Goal: Information Seeking & Learning: Learn about a topic

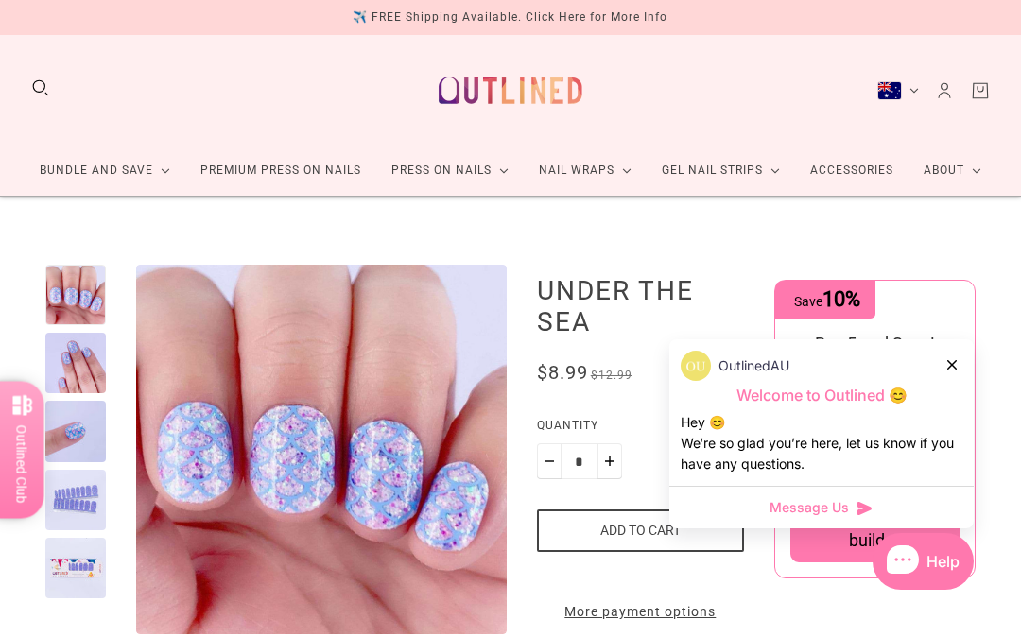
click at [943, 368] on div "OutlinedAU" at bounding box center [822, 366] width 282 height 30
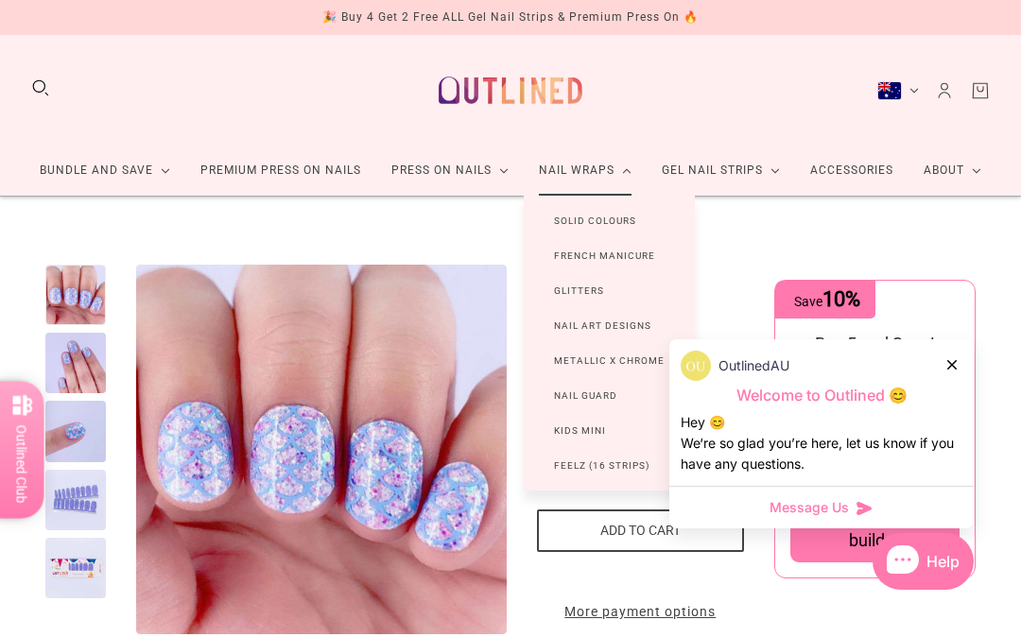
click at [564, 287] on link "Glitters" at bounding box center [579, 290] width 111 height 35
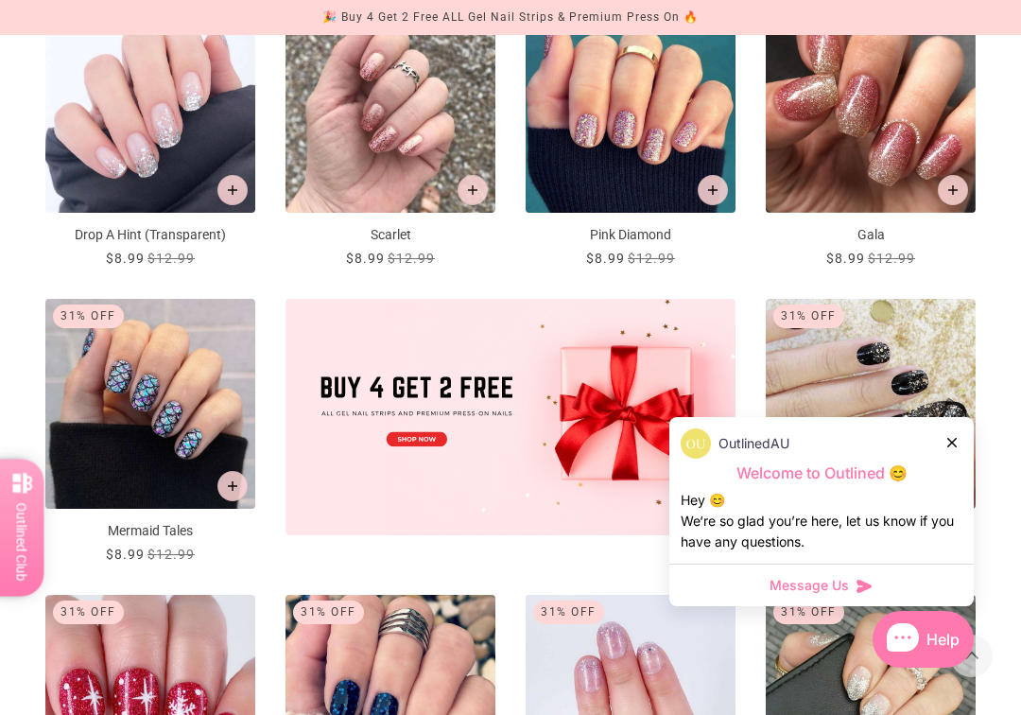
scroll to position [460, 0]
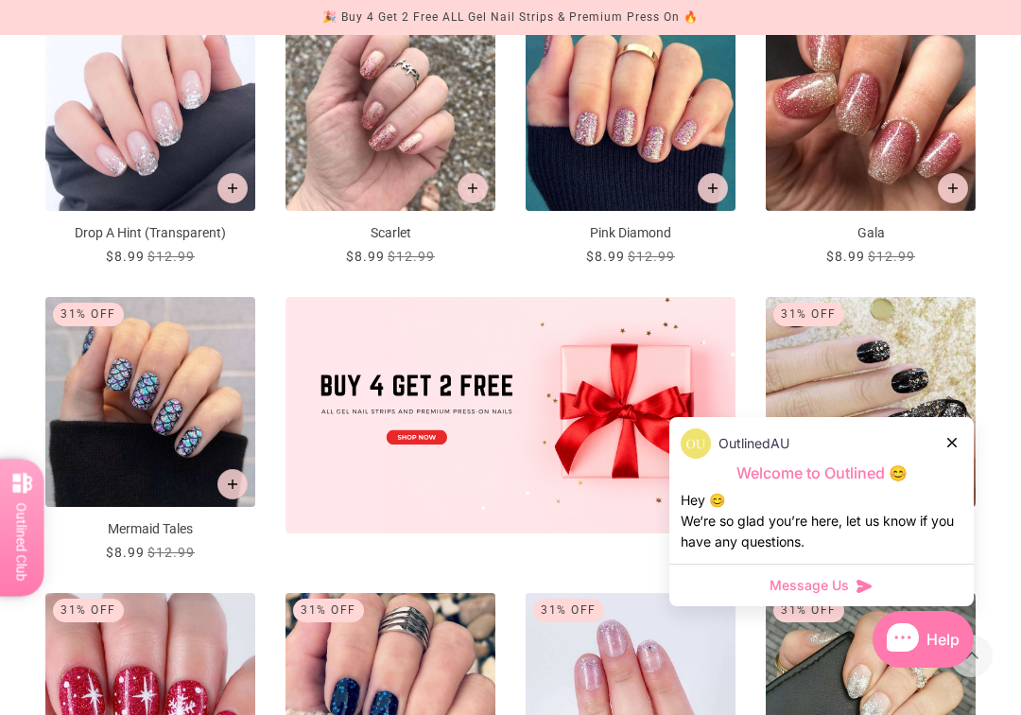
click at [943, 445] on div "OutlinedAU" at bounding box center [822, 443] width 282 height 30
click at [941, 447] on div "OutlinedAU" at bounding box center [822, 443] width 282 height 30
click at [934, 448] on div "OutlinedAU" at bounding box center [822, 443] width 282 height 30
click at [936, 444] on div "OutlinedAU" at bounding box center [822, 443] width 282 height 30
click at [941, 445] on div "OutlinedAU" at bounding box center [822, 443] width 282 height 30
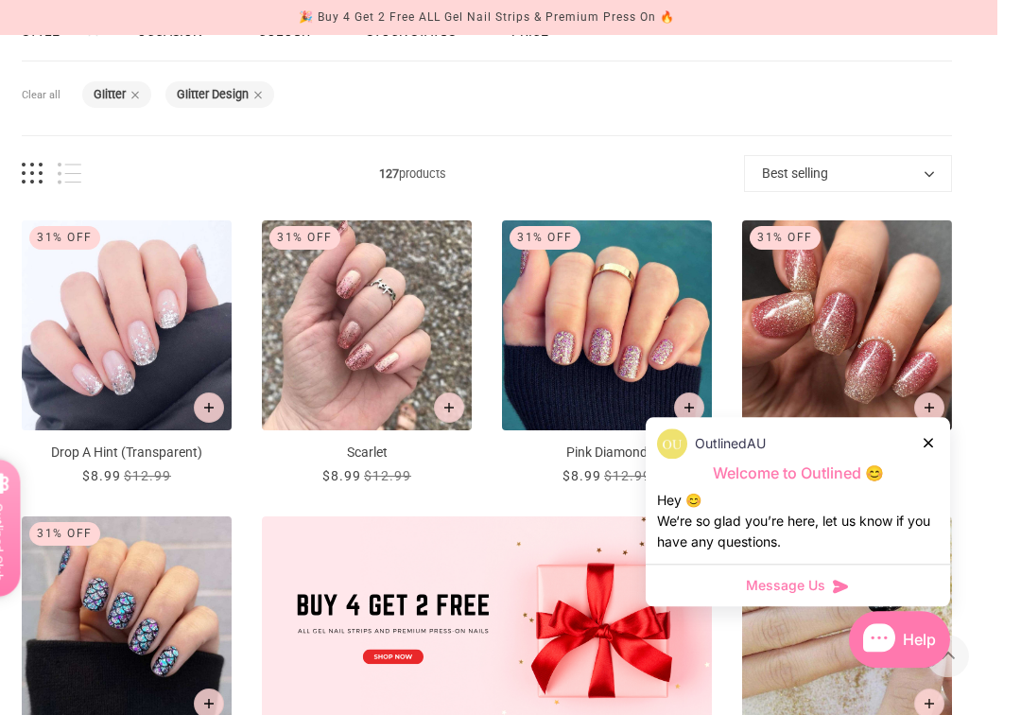
scroll to position [293, 0]
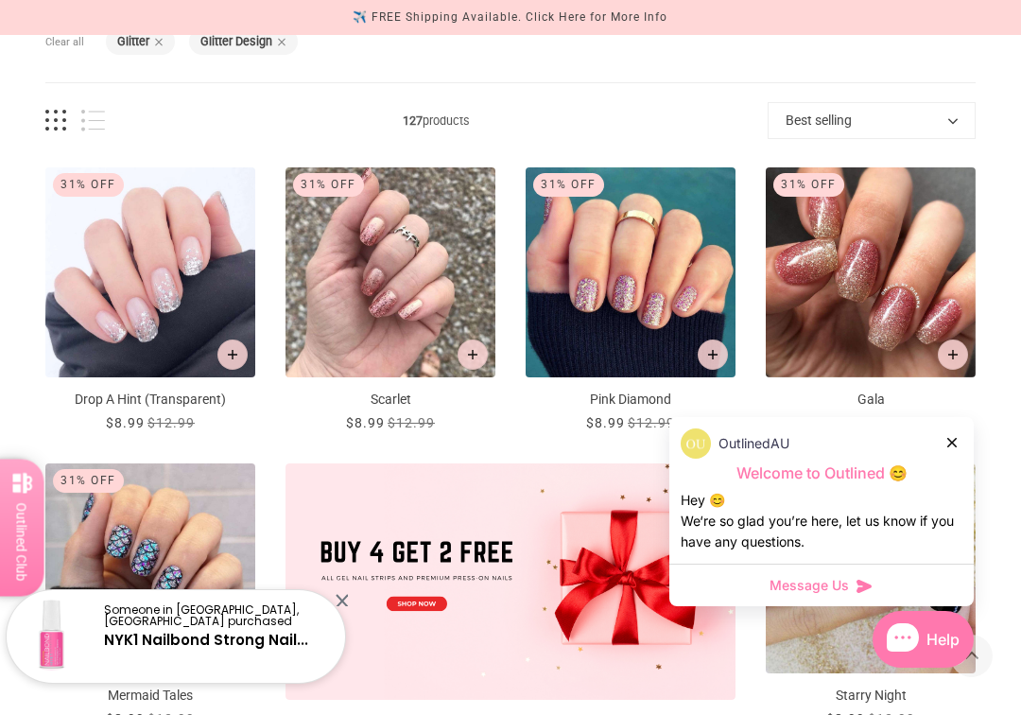
click at [950, 447] on div at bounding box center [953, 442] width 11 height 20
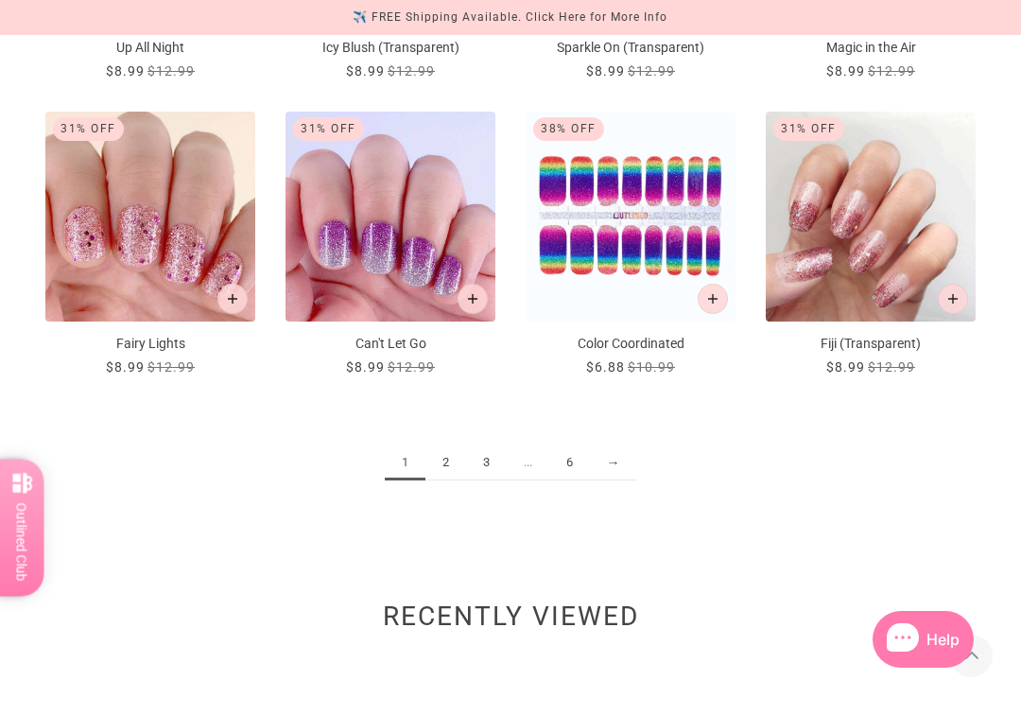
scroll to position [1830, 0]
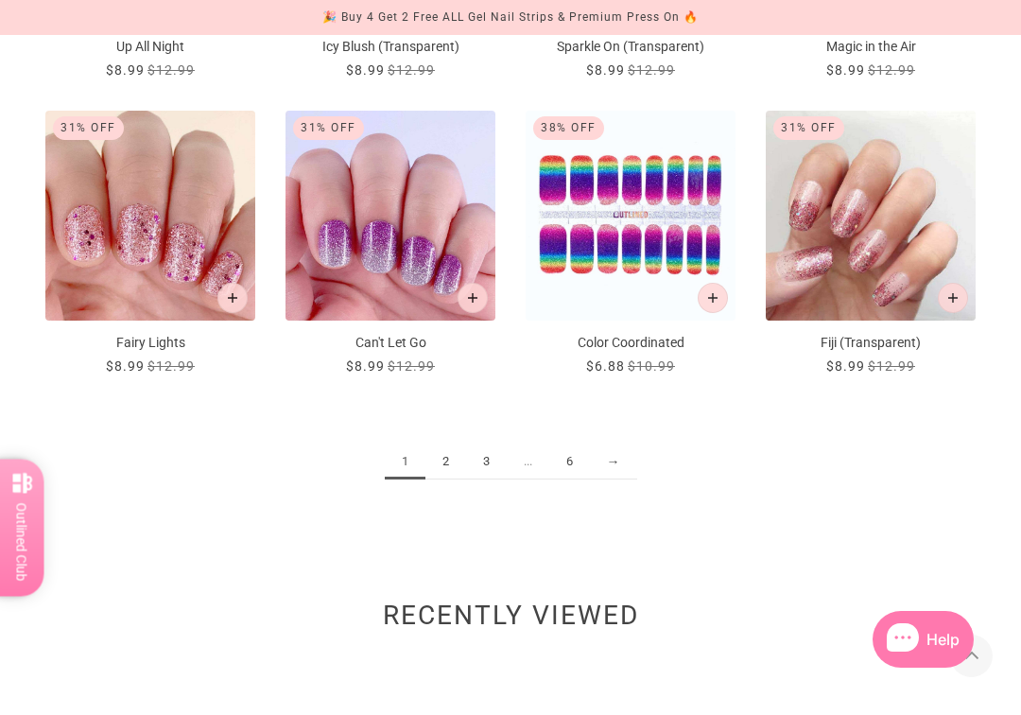
click at [435, 466] on link "2" at bounding box center [446, 461] width 41 height 35
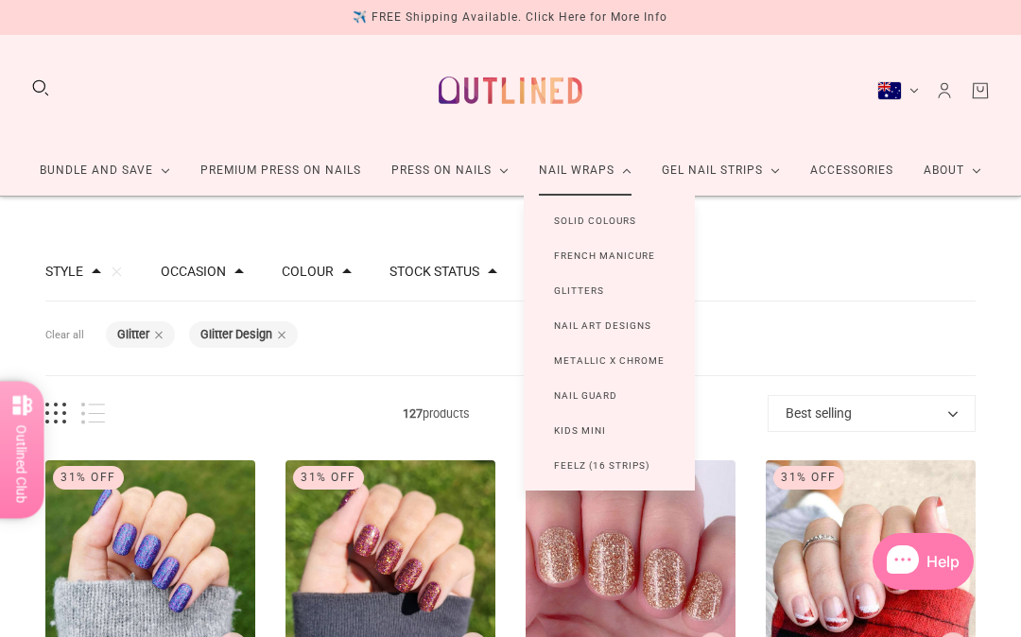
click at [565, 320] on link "Nail Art Designs" at bounding box center [603, 325] width 158 height 35
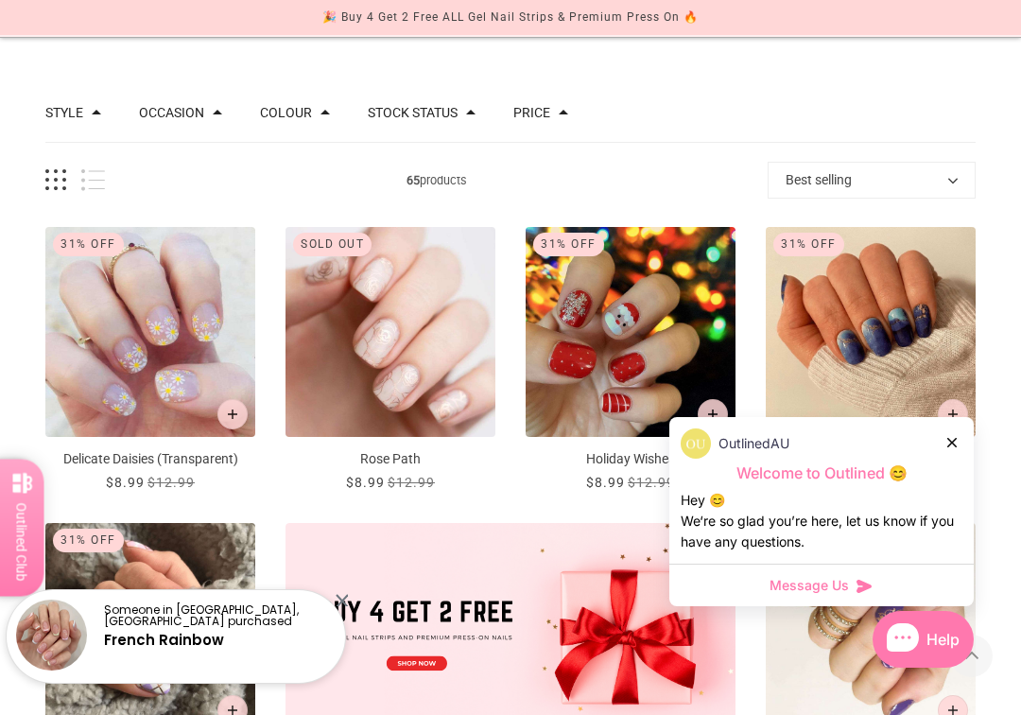
scroll to position [159, 0]
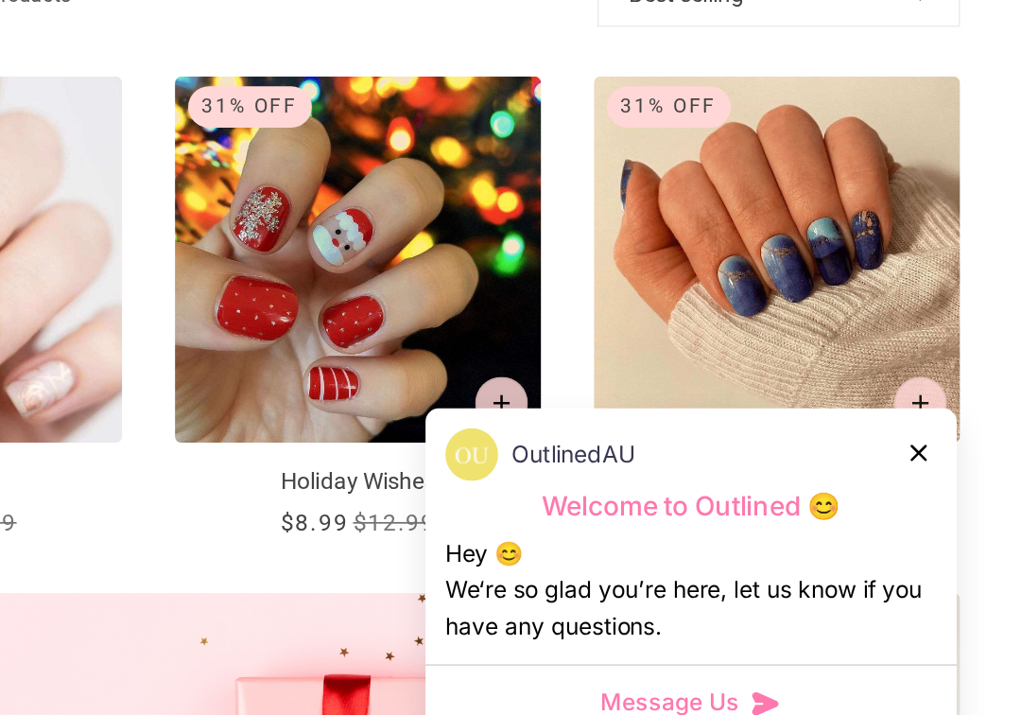
click at [681, 428] on div "OutlinedAU" at bounding box center [822, 443] width 282 height 30
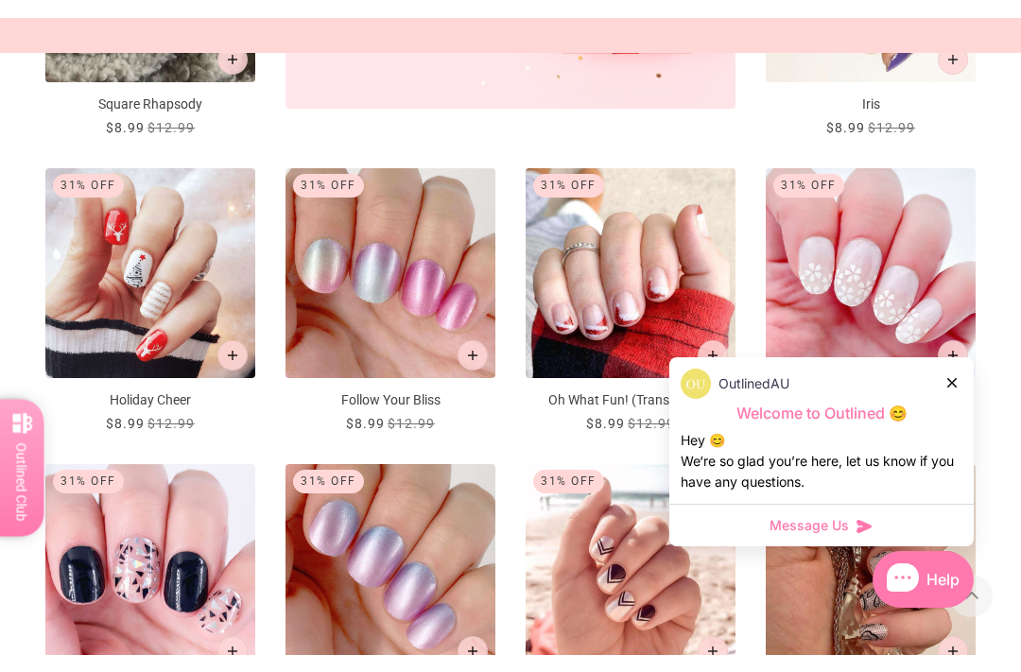
scroll to position [825, 0]
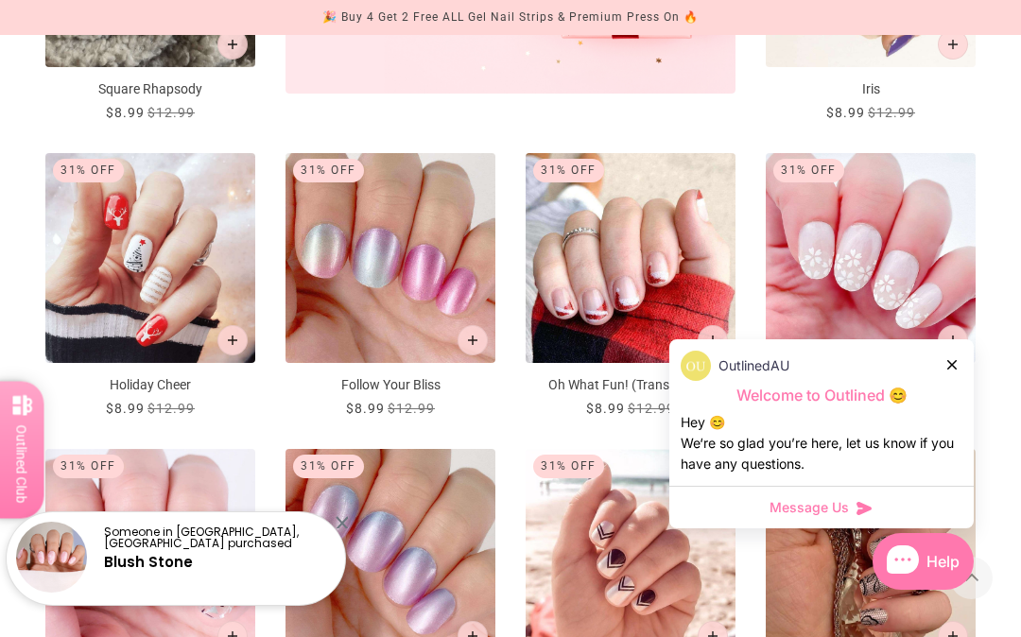
click at [575, 291] on img "Oh What Fun! (Transparent)" at bounding box center [631, 258] width 210 height 210
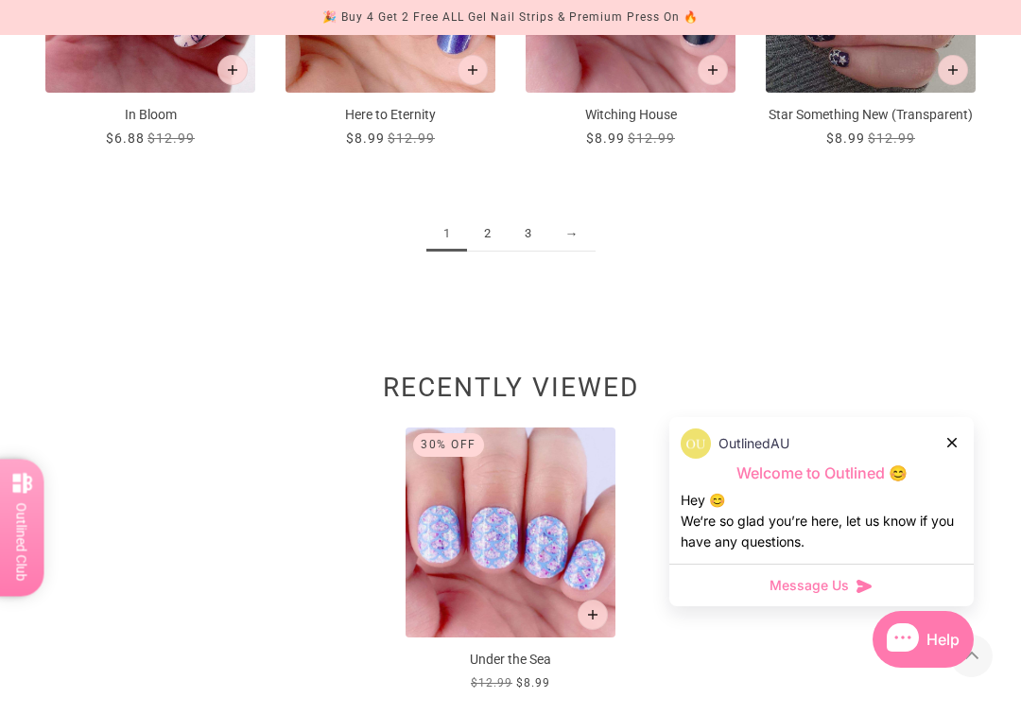
scroll to position [1989, 0]
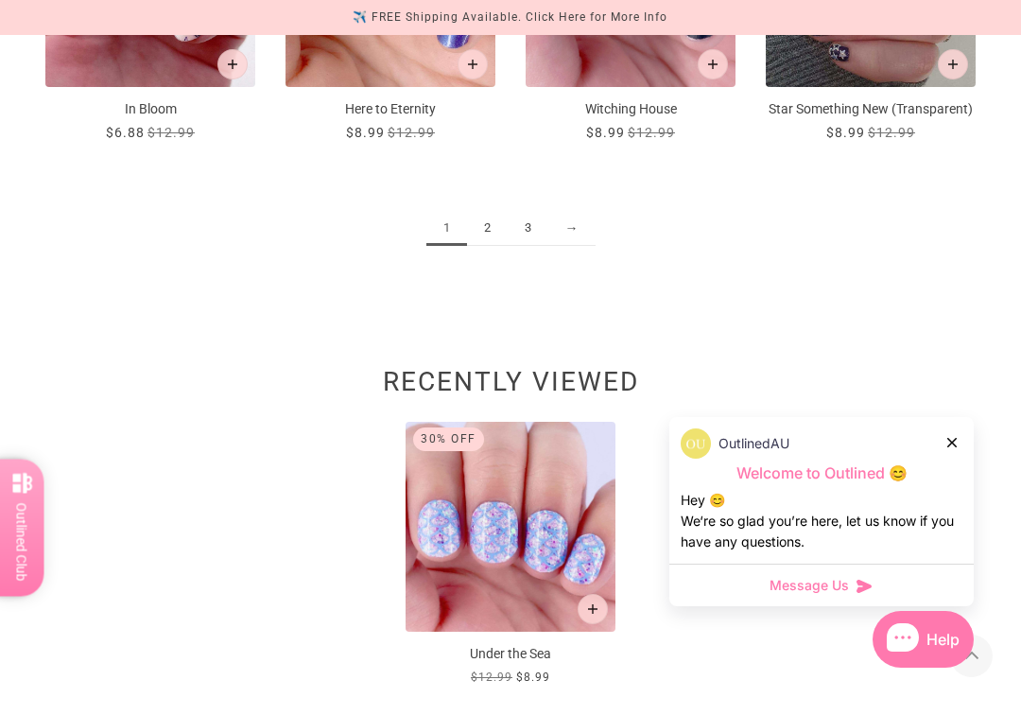
click at [486, 246] on link "2" at bounding box center [487, 228] width 41 height 35
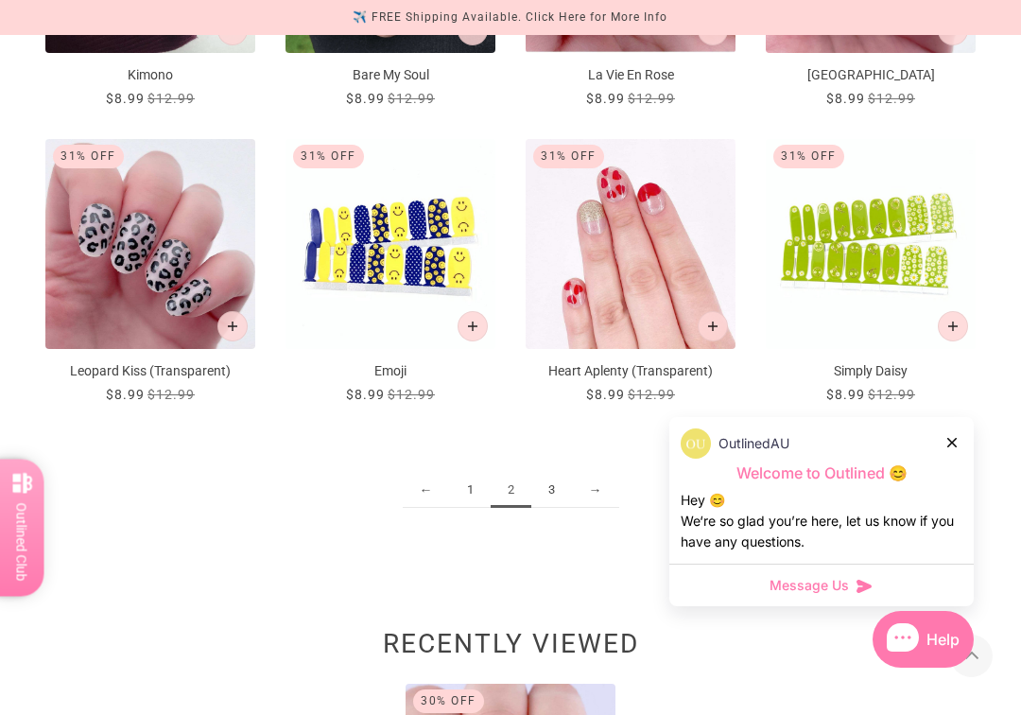
scroll to position [1728, 0]
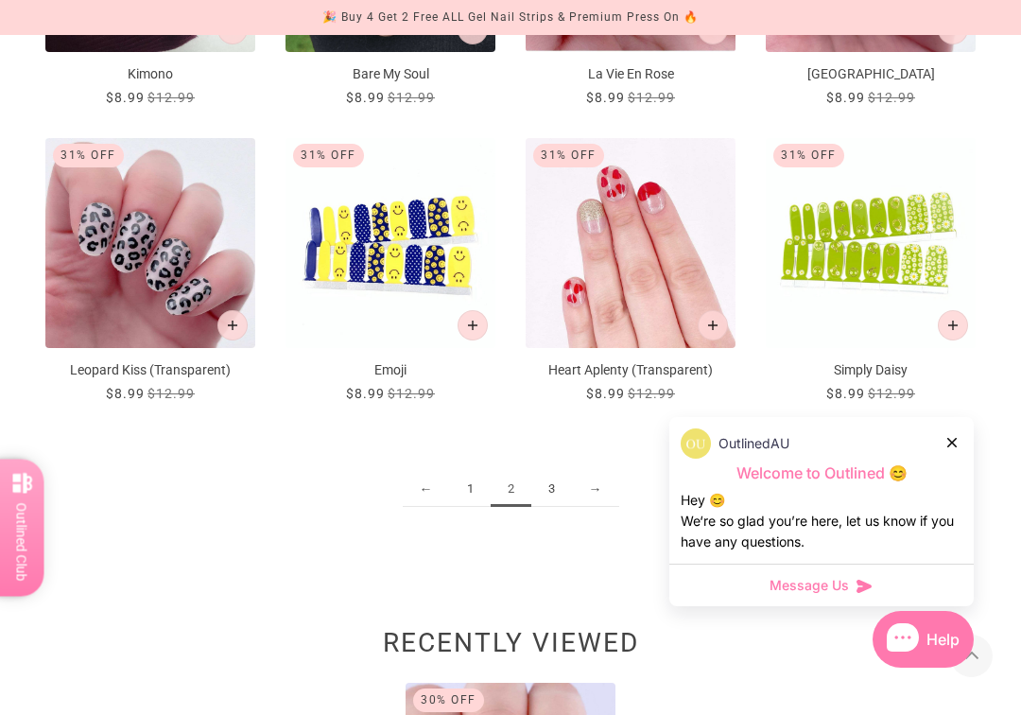
click at [546, 488] on link "3" at bounding box center [551, 489] width 41 height 35
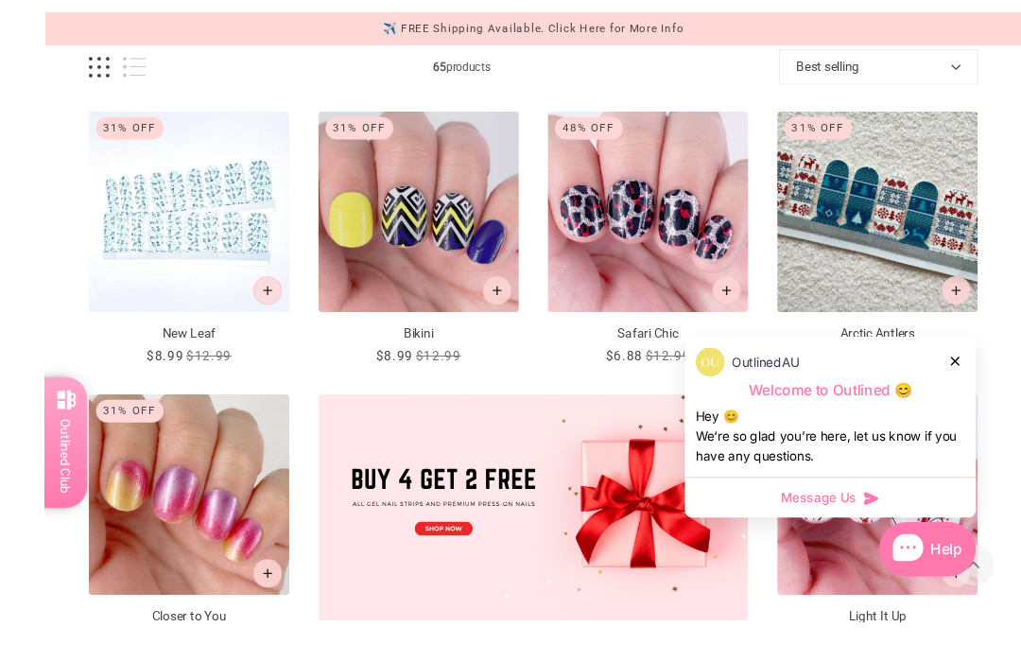
scroll to position [336, 0]
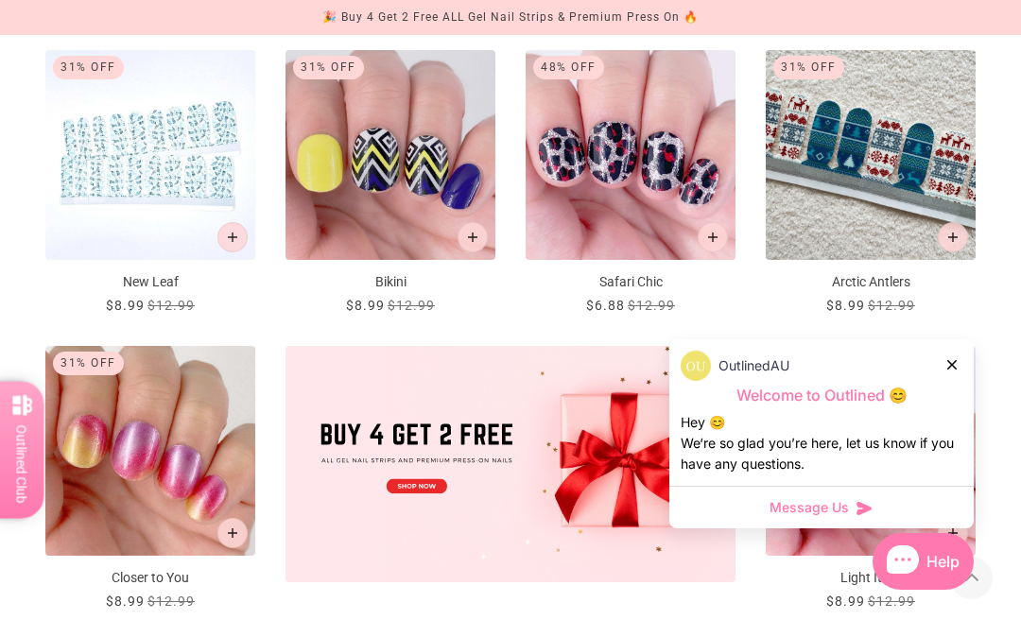
click at [99, 149] on img "New Leaf" at bounding box center [150, 155] width 210 height 210
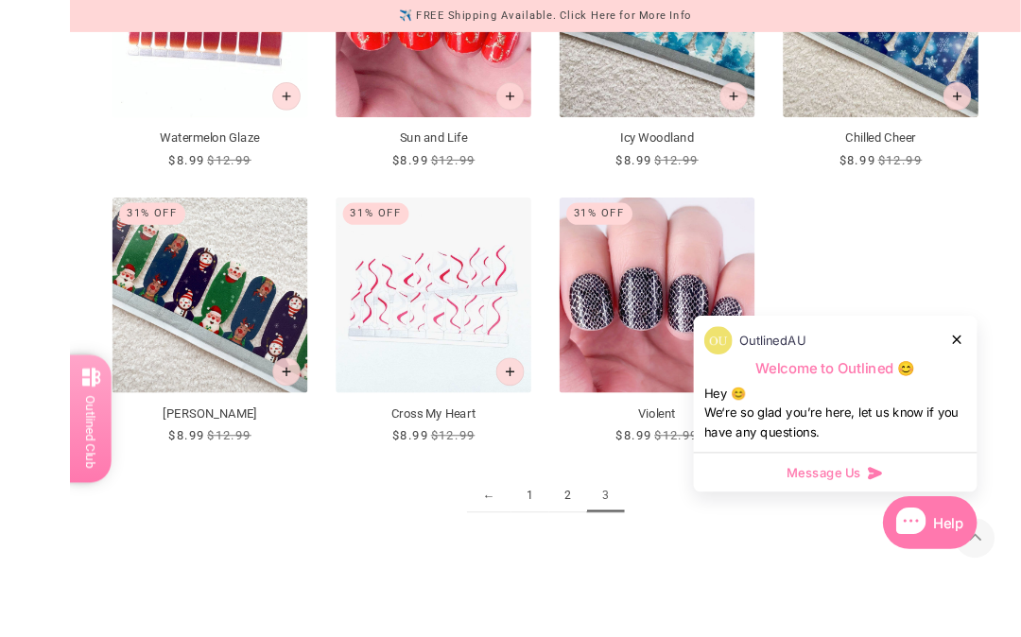
scroll to position [1747, 0]
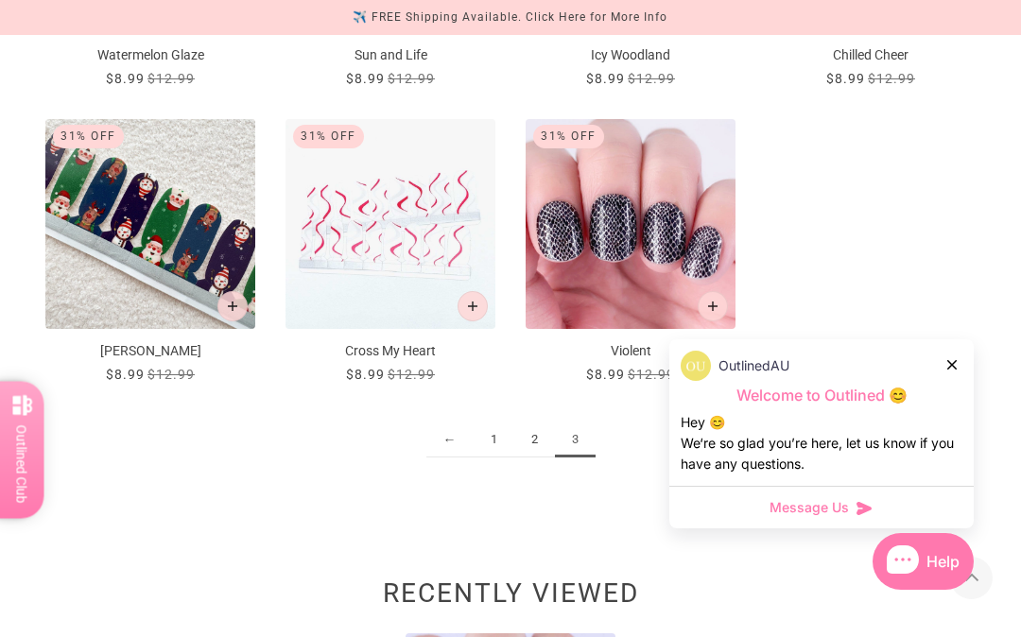
click at [120, 214] on img "Jolly Snowman" at bounding box center [150, 224] width 210 height 210
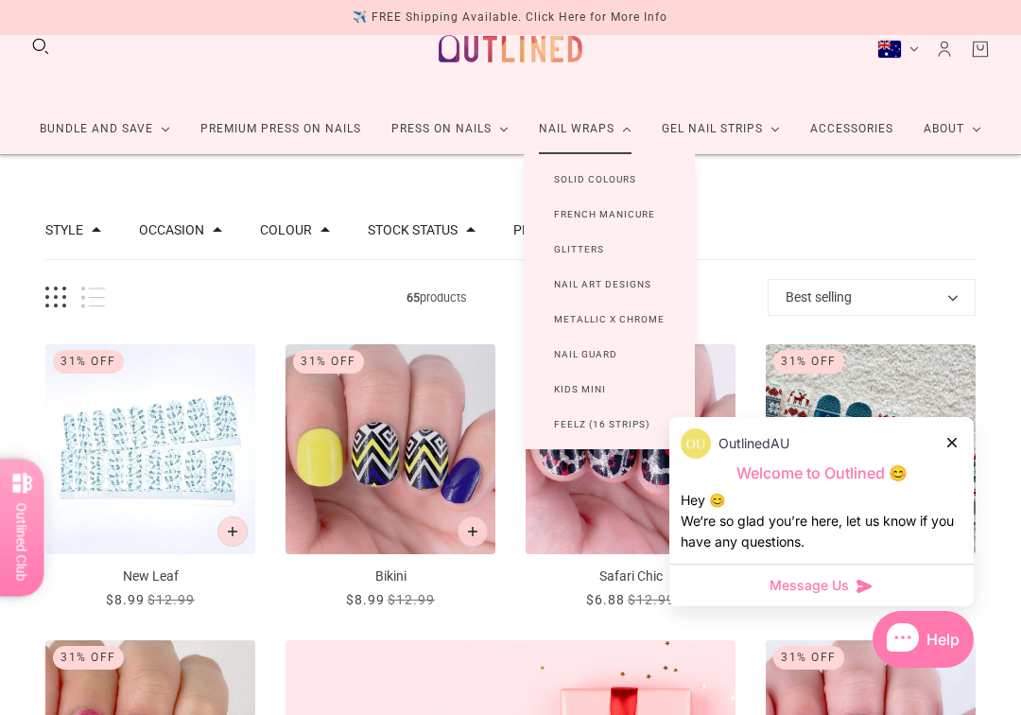
scroll to position [43, 0]
click at [564, 316] on link "Metallic x Chrome" at bounding box center [609, 318] width 171 height 35
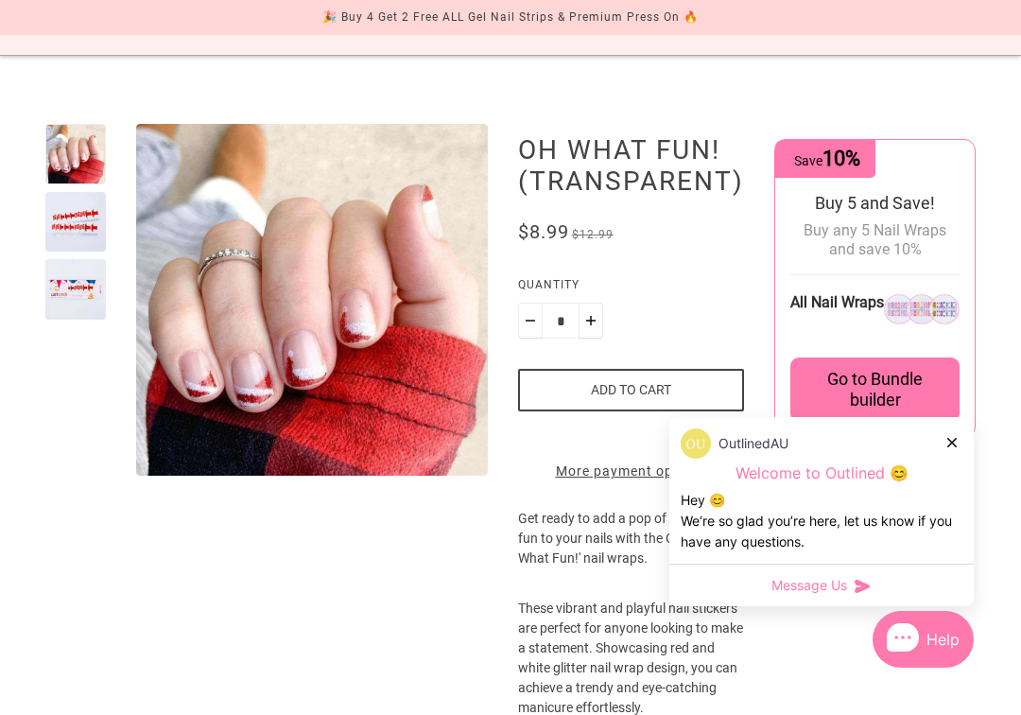
click at [64, 228] on div at bounding box center [75, 222] width 61 height 61
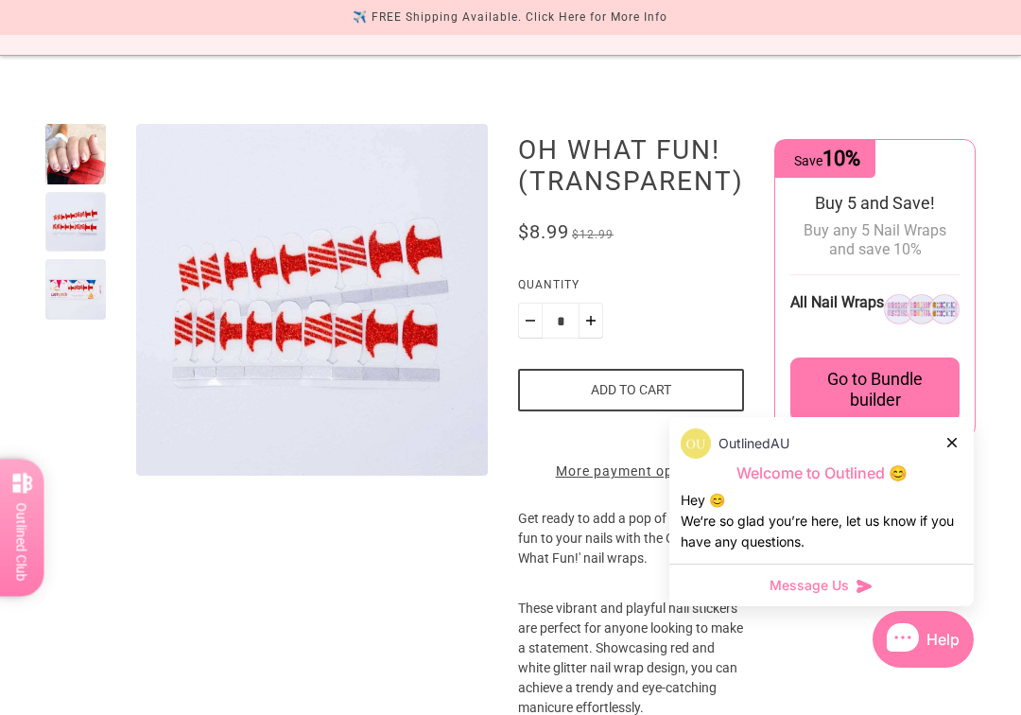
click at [68, 296] on div at bounding box center [75, 289] width 61 height 61
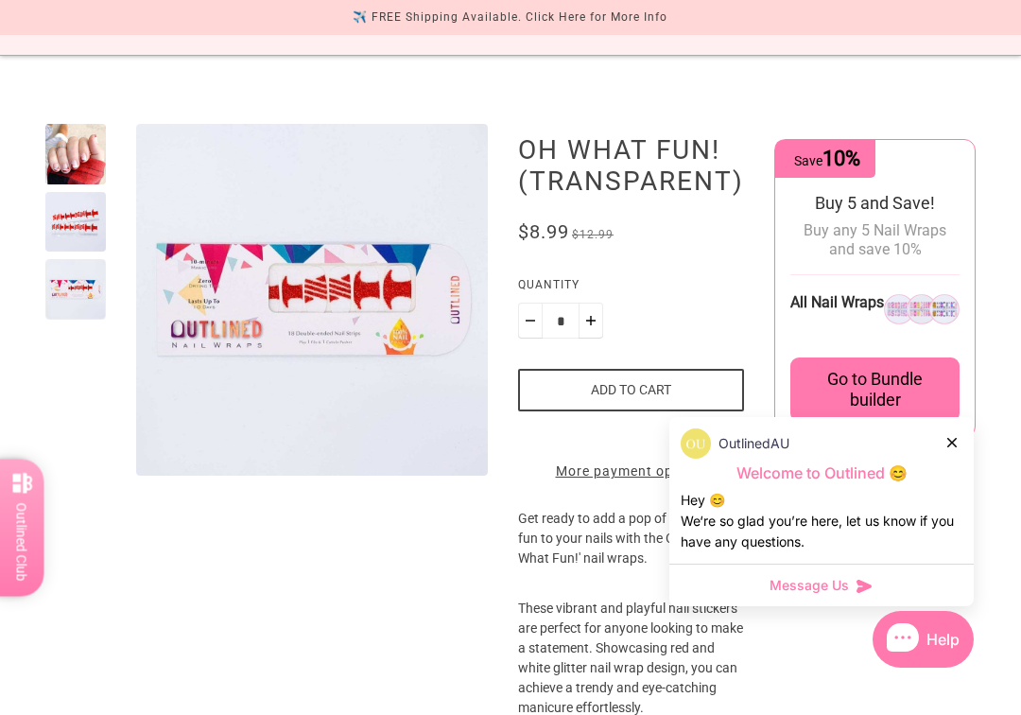
click at [58, 174] on div at bounding box center [75, 154] width 61 height 61
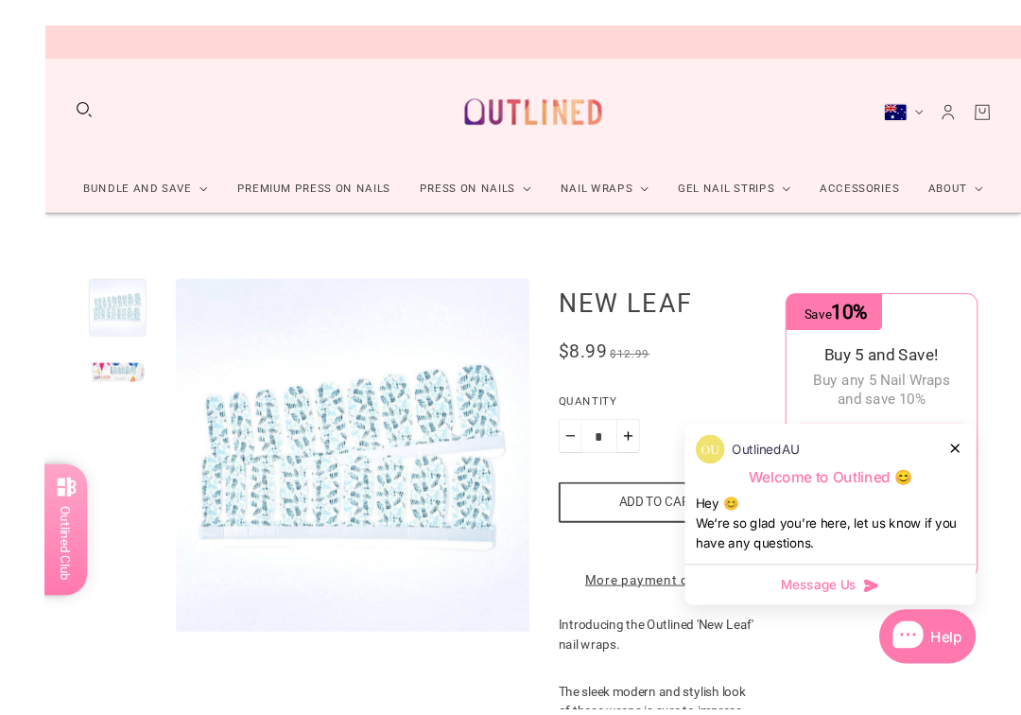
scroll to position [85, 0]
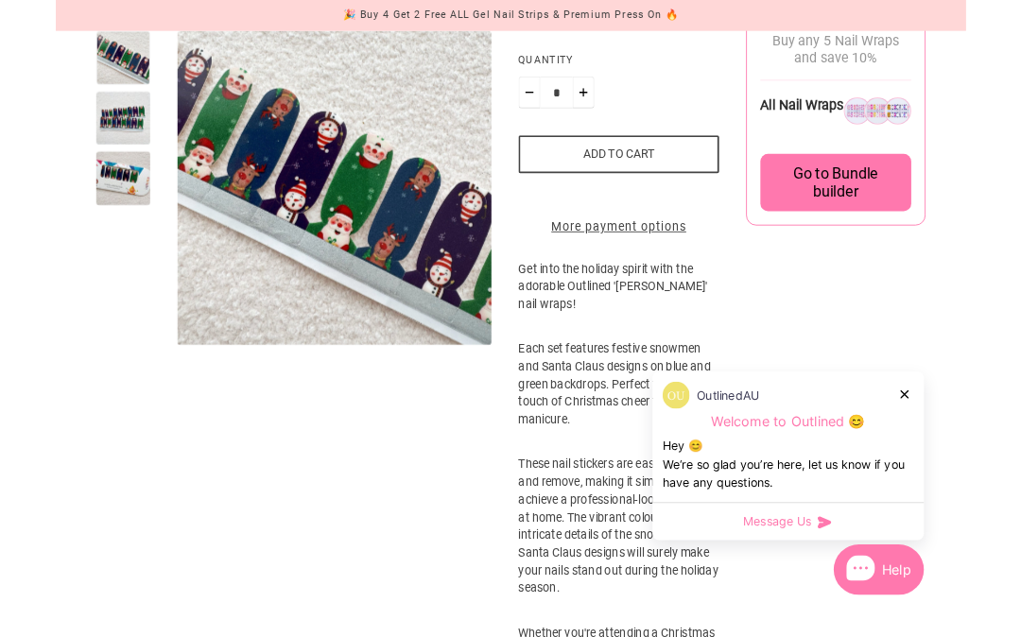
scroll to position [399, 0]
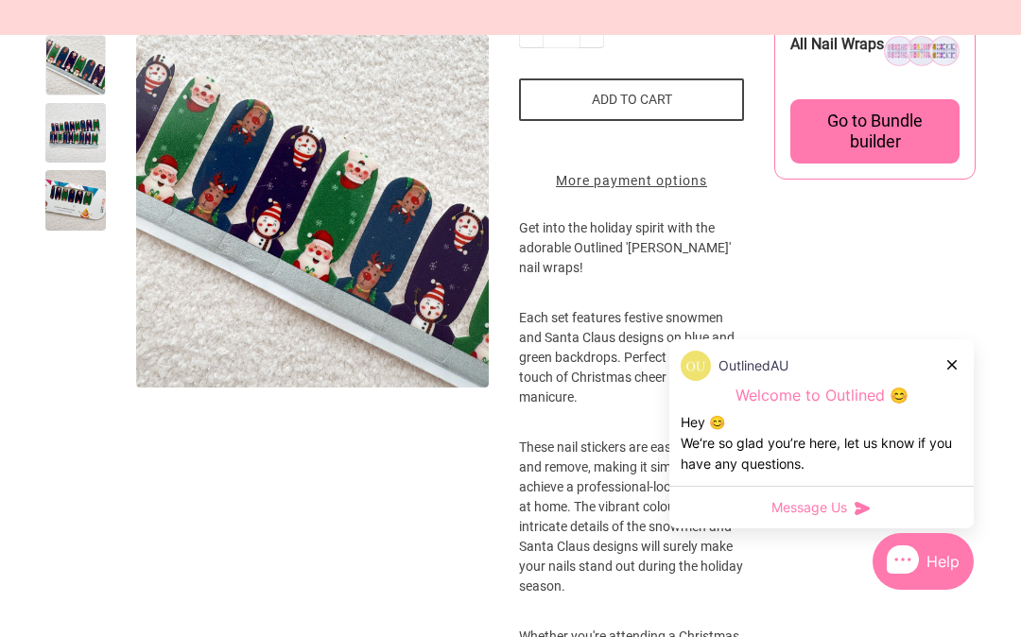
click at [65, 137] on div at bounding box center [75, 133] width 61 height 61
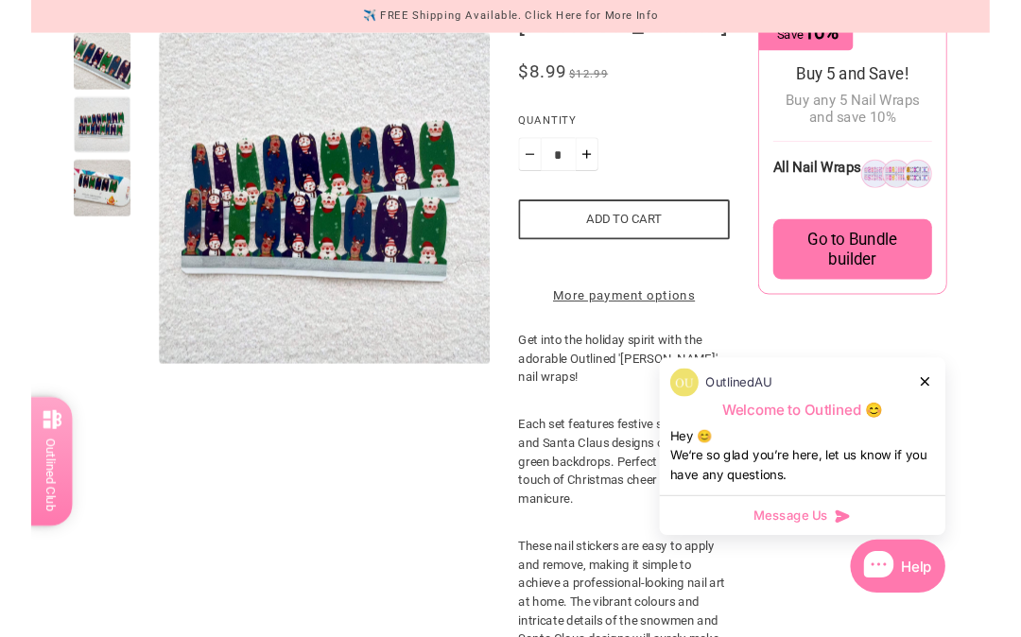
scroll to position [305, 0]
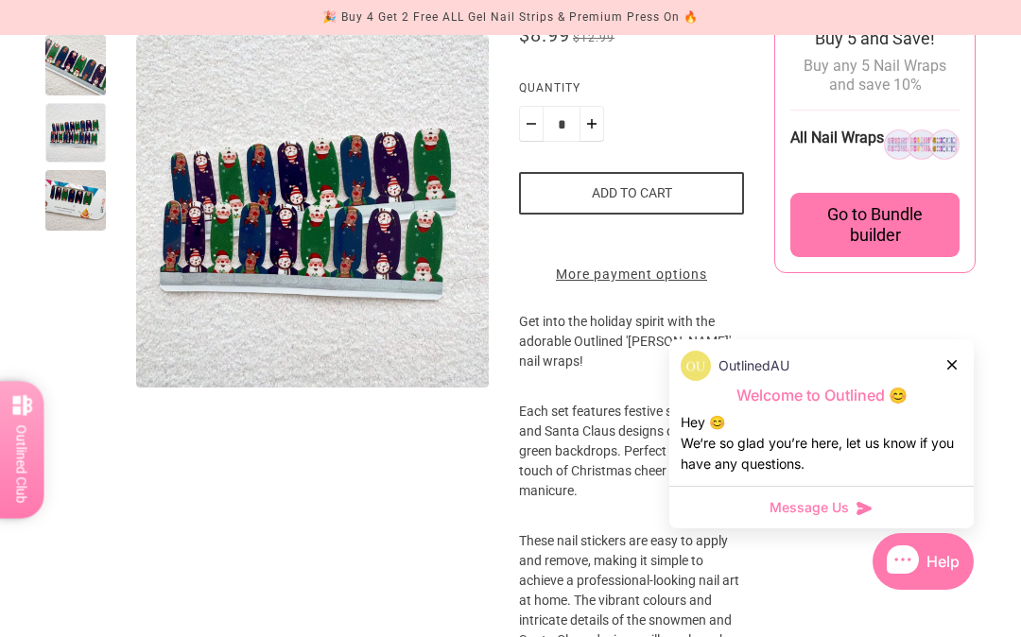
click at [61, 202] on div at bounding box center [75, 200] width 61 height 61
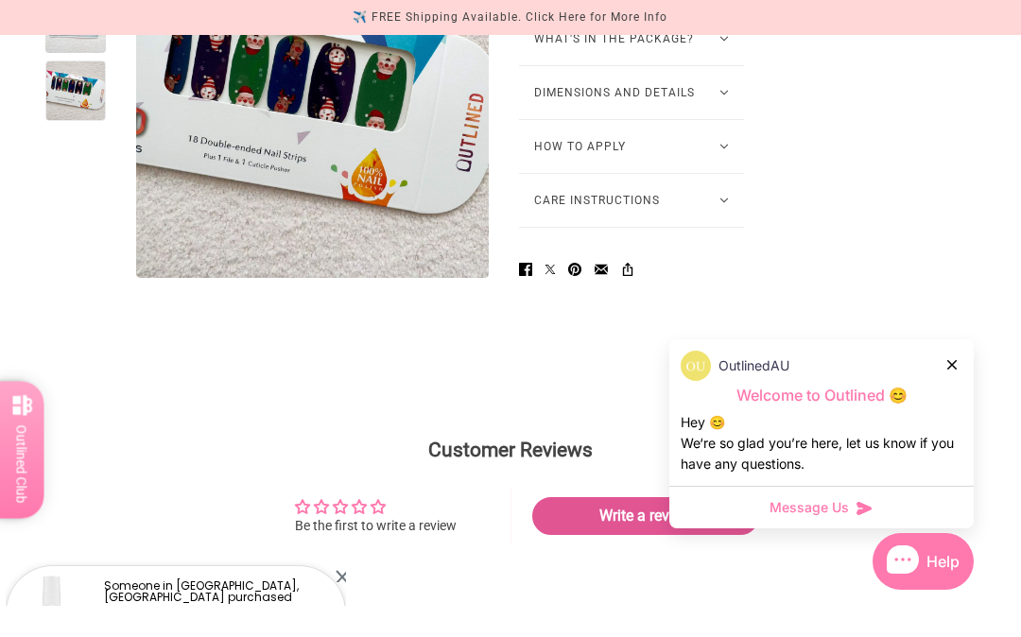
scroll to position [1244, 0]
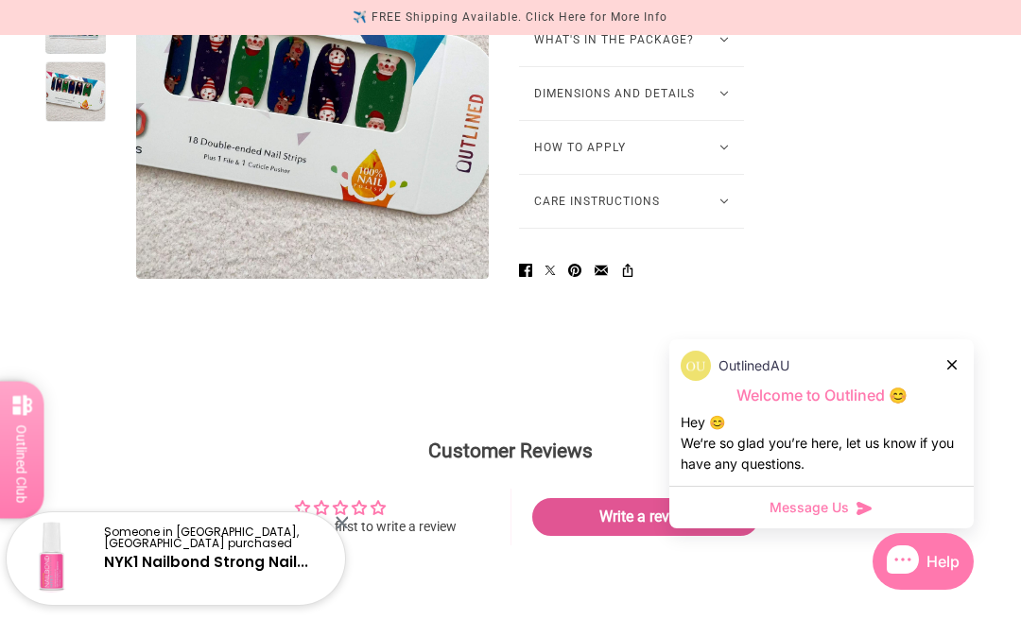
click at [65, 122] on div at bounding box center [75, 91] width 61 height 61
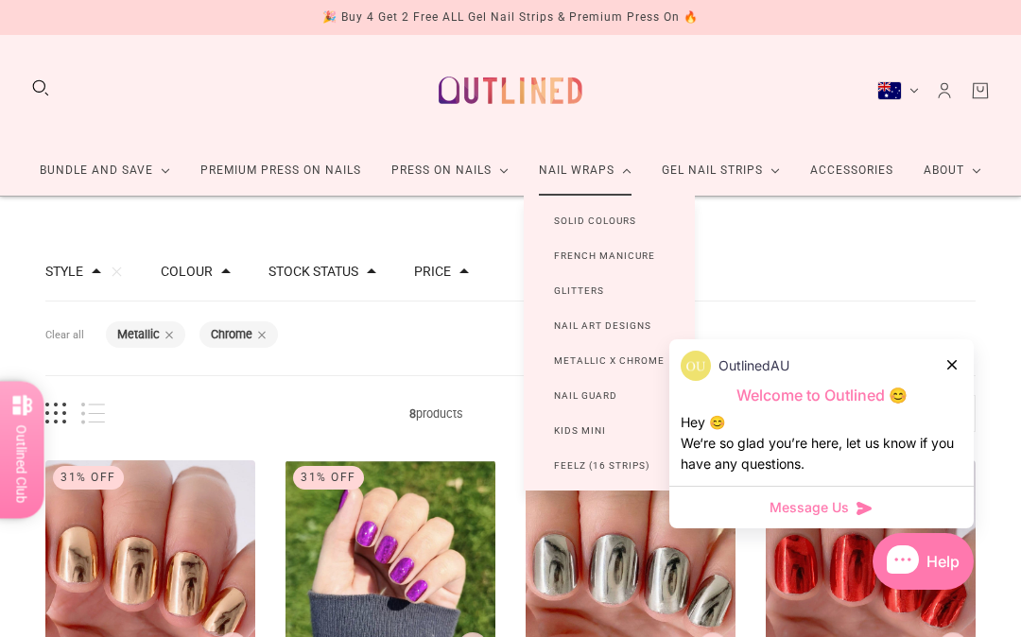
click at [565, 399] on link "Nail Guard" at bounding box center [586, 395] width 124 height 35
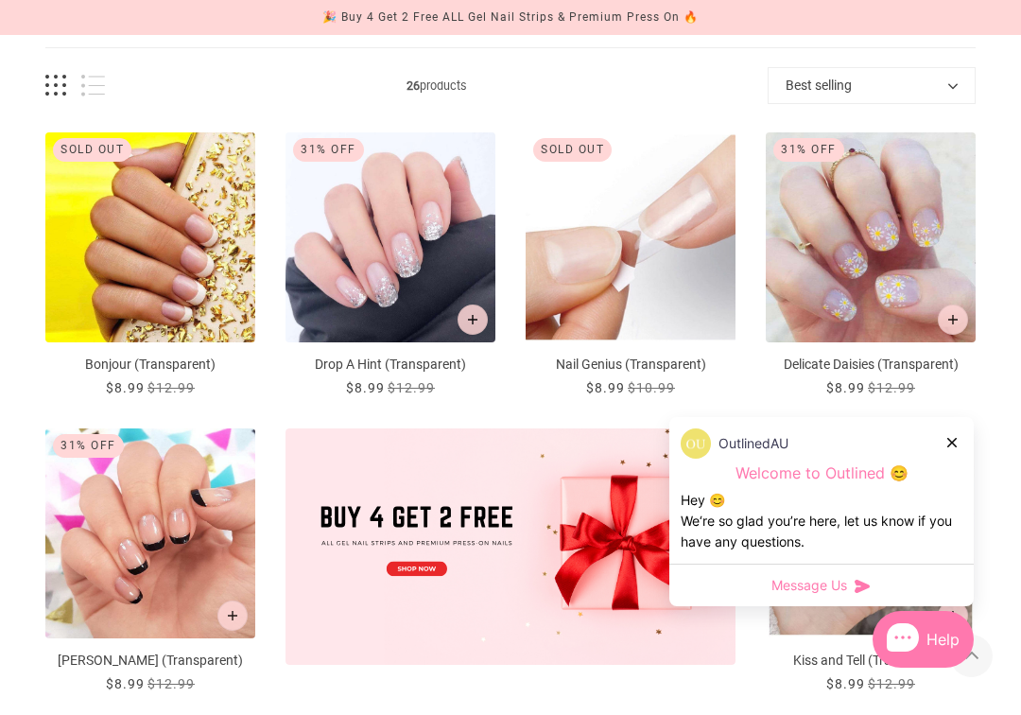
scroll to position [253, 0]
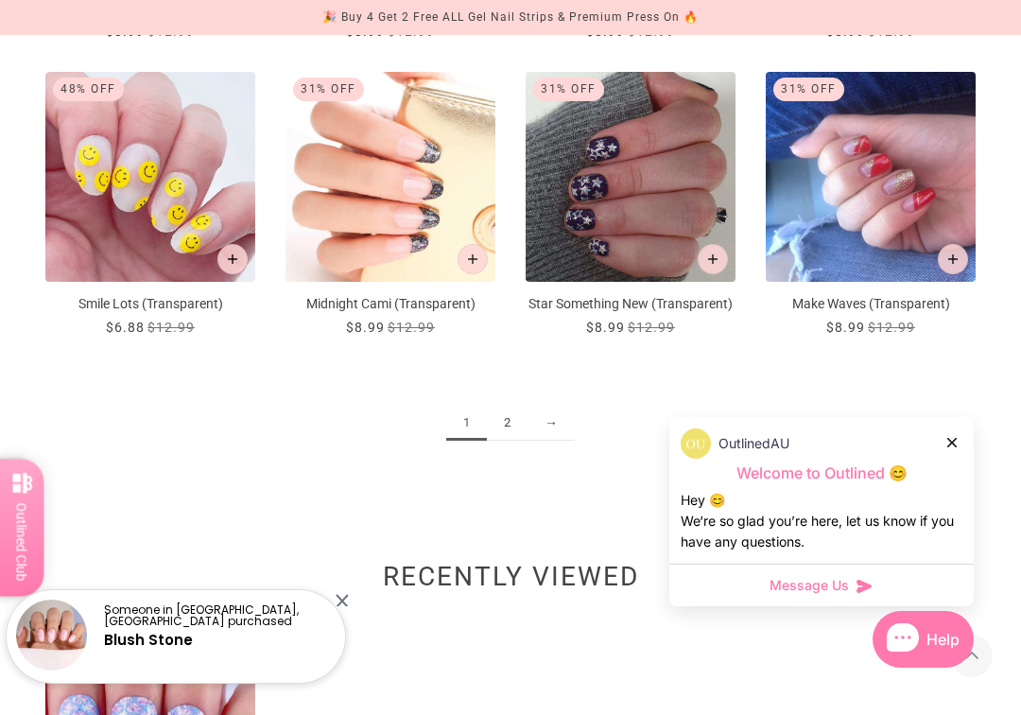
scroll to position [1808, 0]
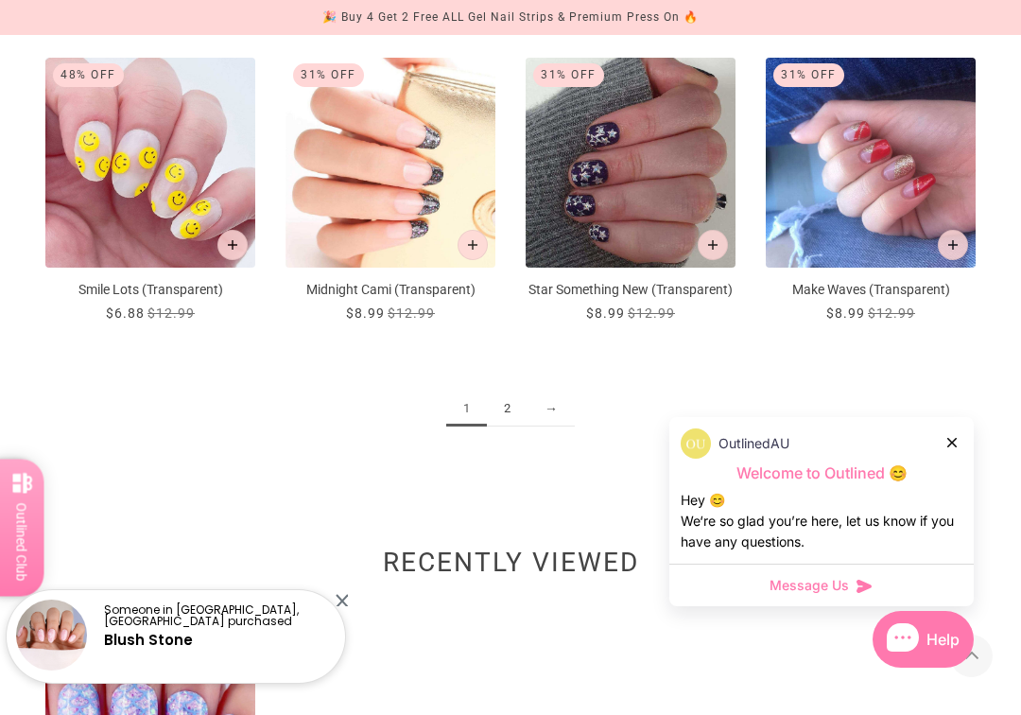
click at [515, 426] on link "2" at bounding box center [507, 408] width 41 height 35
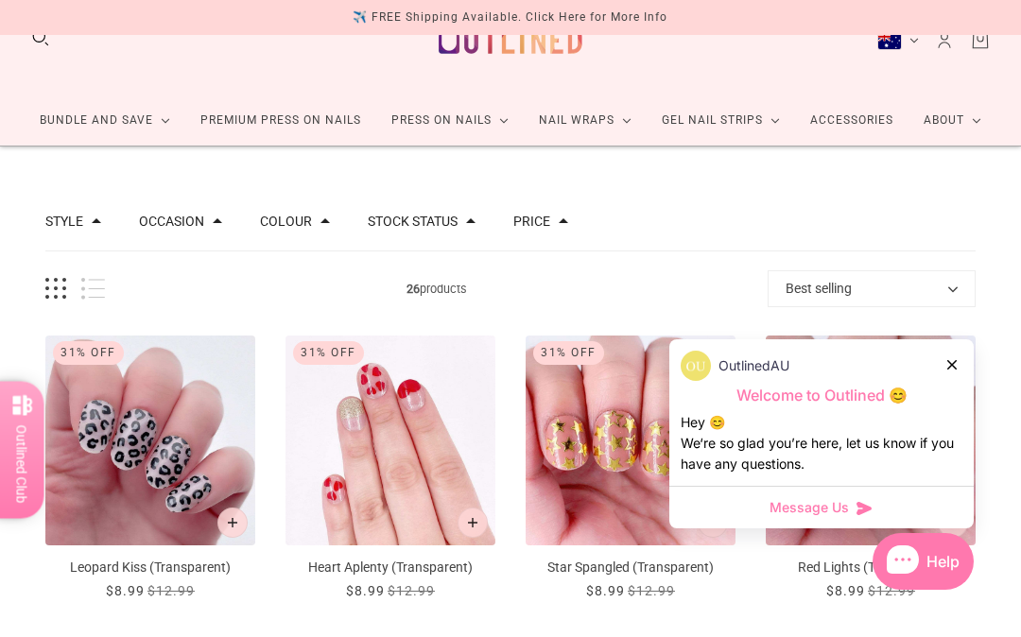
scroll to position [46, 0]
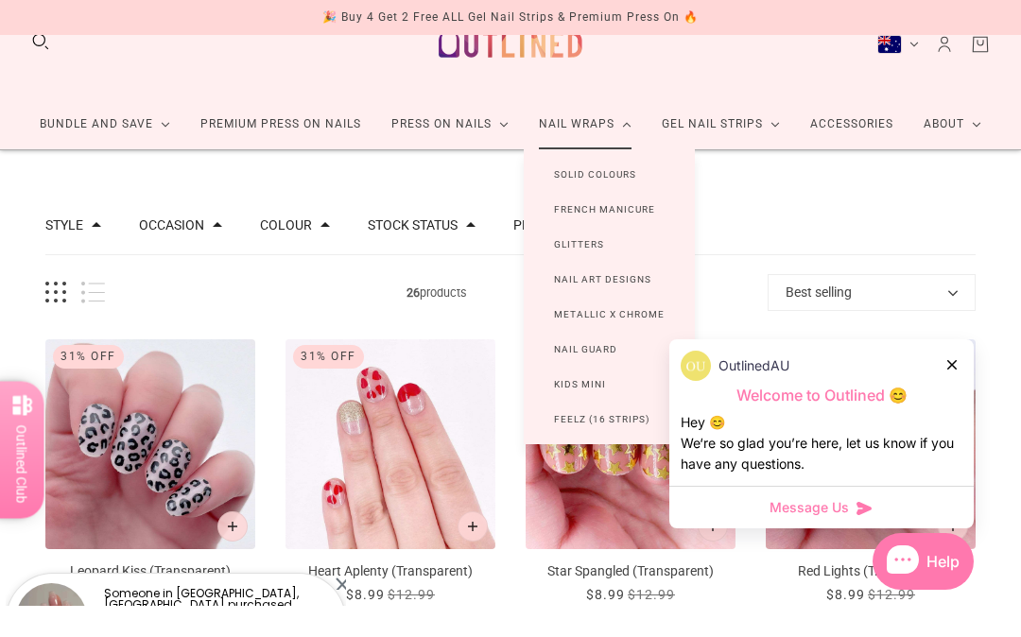
click at [561, 389] on link "Kids Mini" at bounding box center [580, 384] width 113 height 35
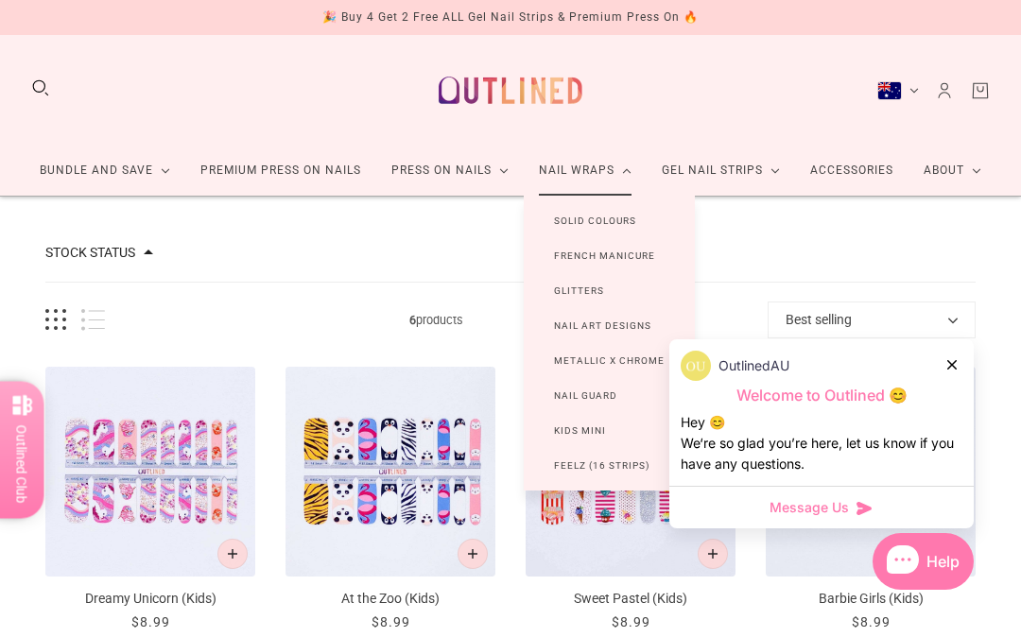
click at [574, 462] on link "Feelz (16 Strips)" at bounding box center [602, 465] width 156 height 35
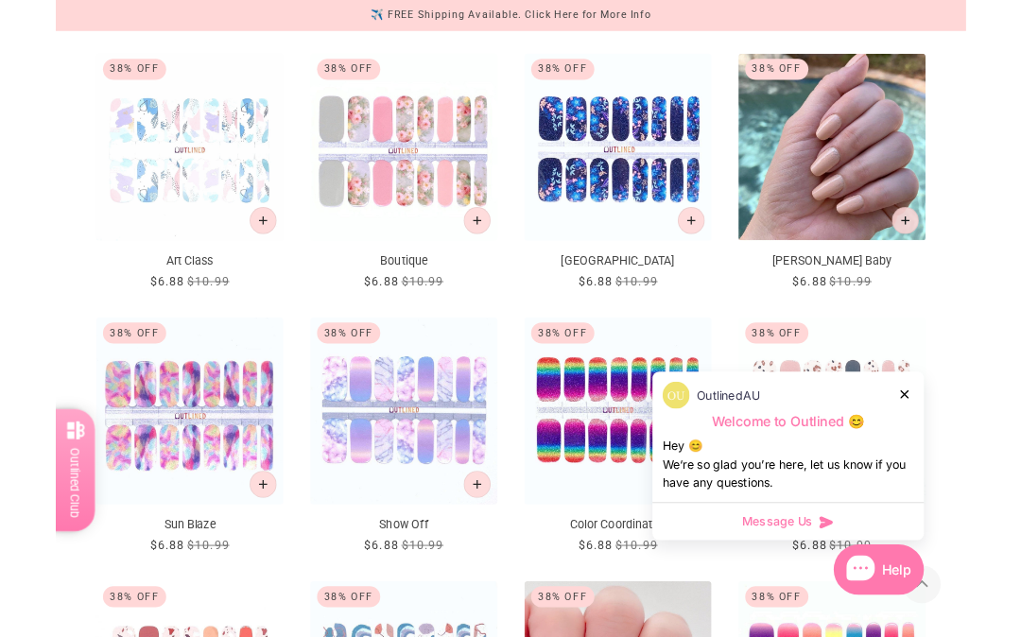
scroll to position [919, 0]
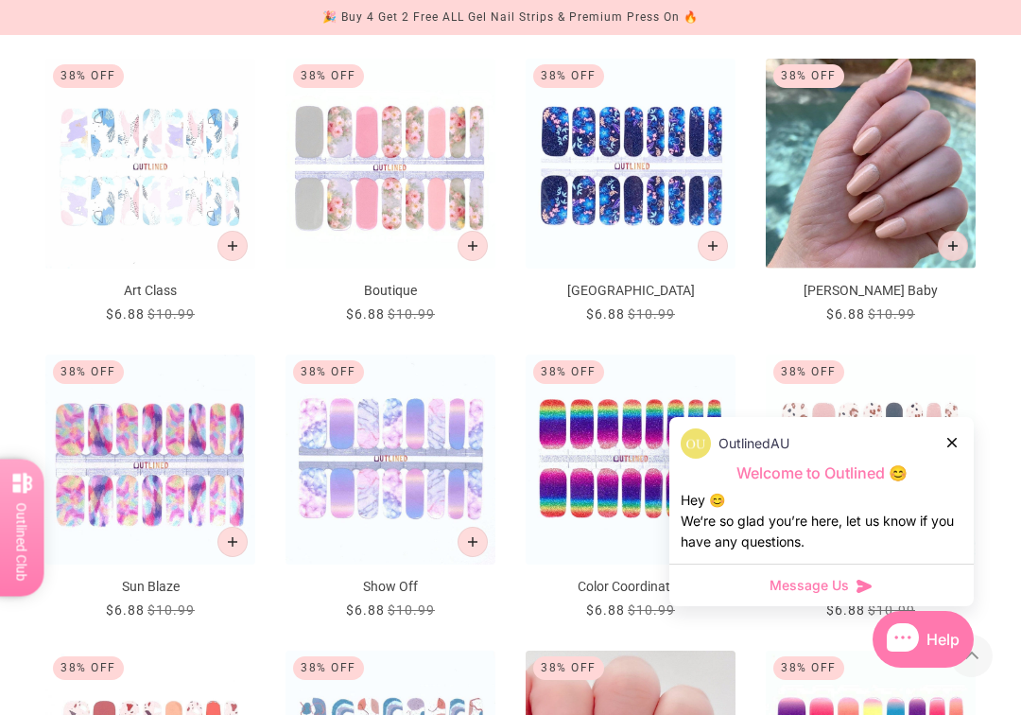
click at [582, 205] on img "Kingston" at bounding box center [631, 164] width 210 height 210
click at [576, 151] on img "Kingston" at bounding box center [631, 164] width 210 height 210
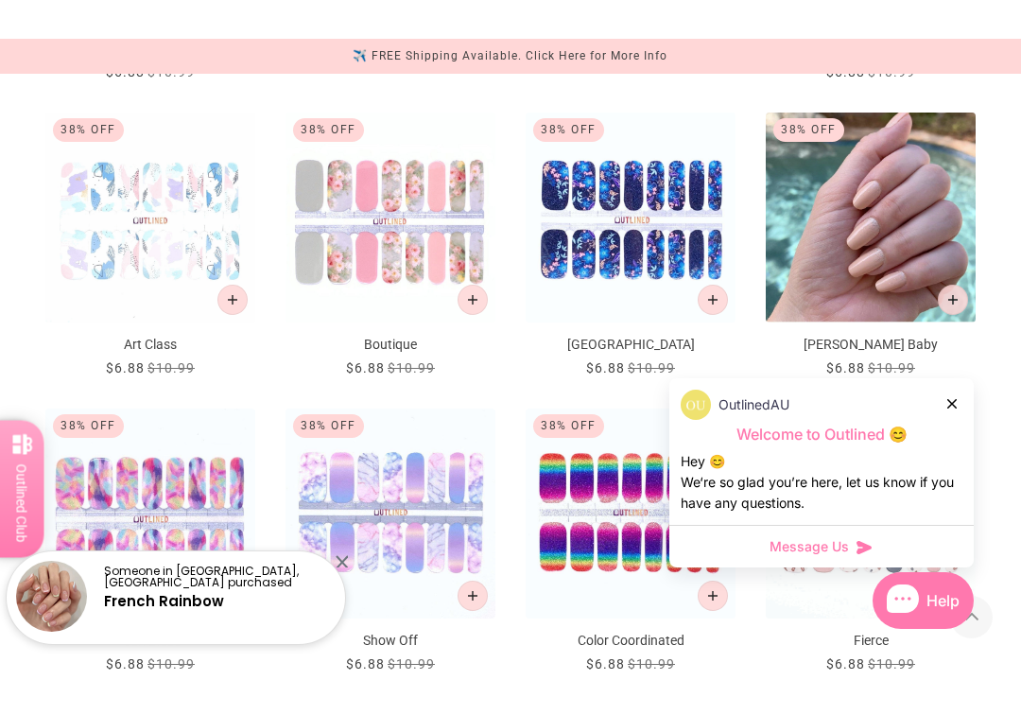
scroll to position [827, 0]
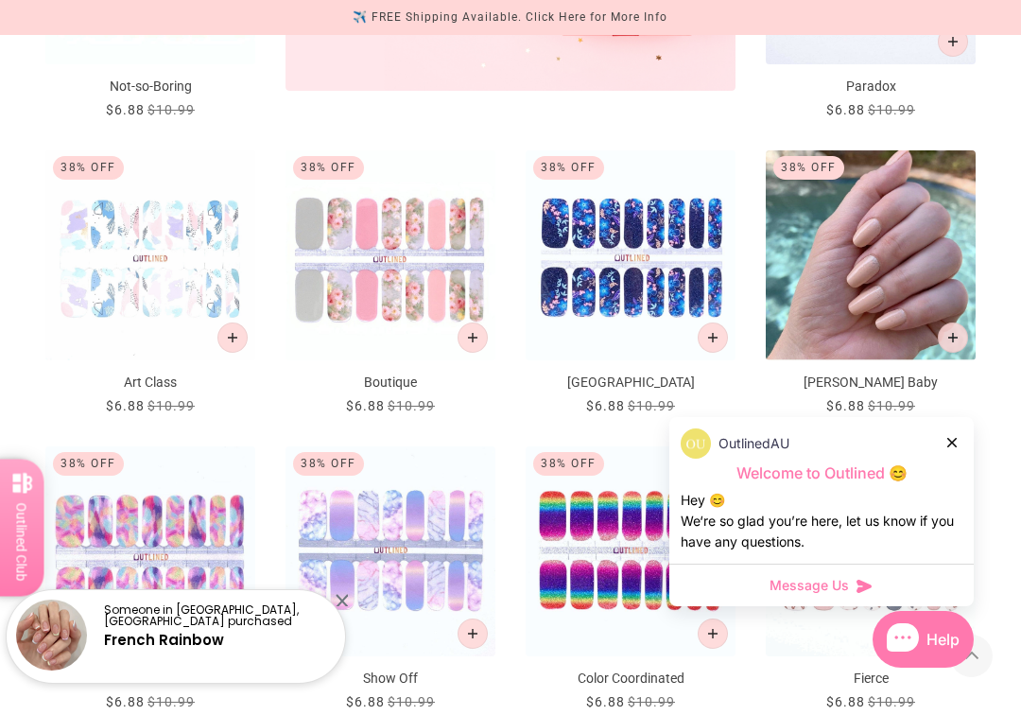
click at [124, 272] on img "Art Class" at bounding box center [150, 255] width 210 height 210
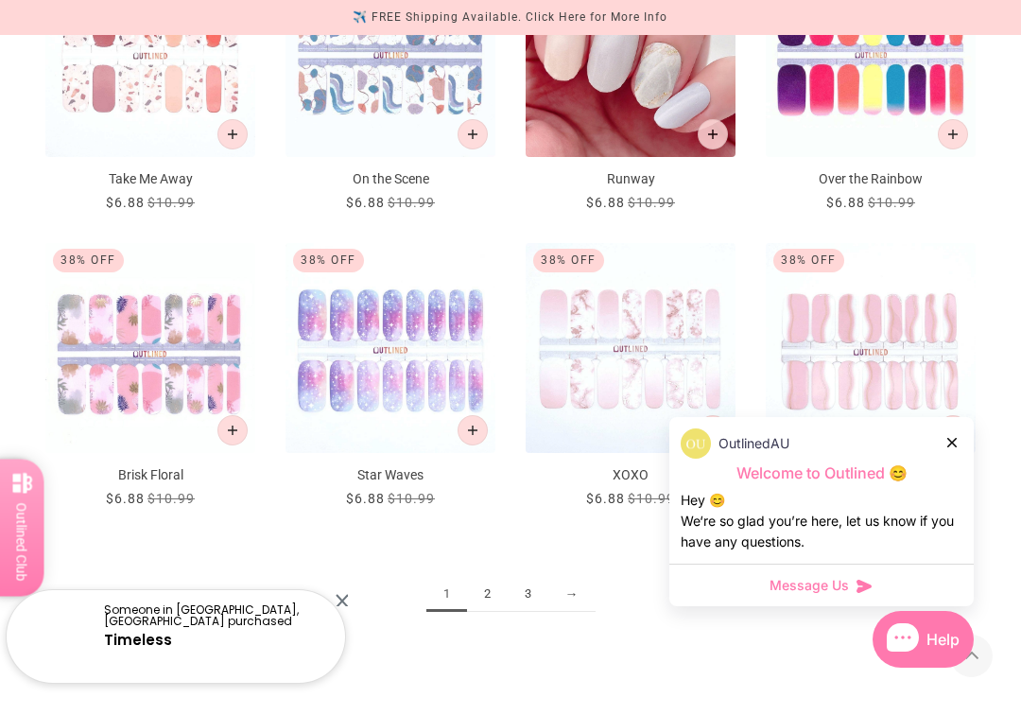
scroll to position [1626, 0]
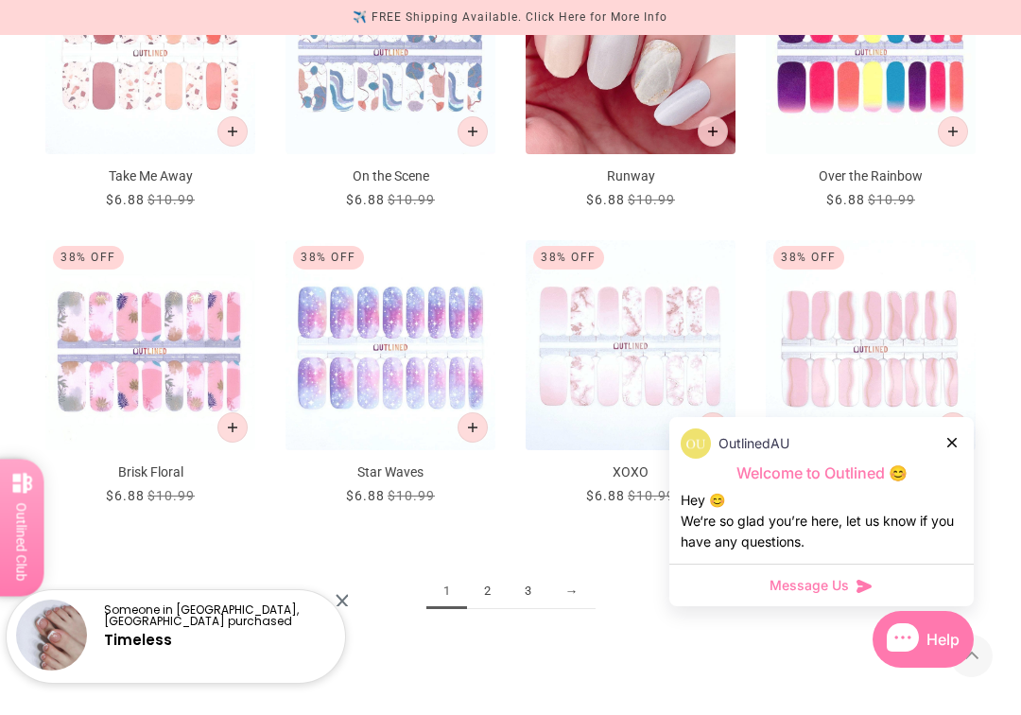
click at [810, 128] on img "Over the Rainbow" at bounding box center [871, 49] width 210 height 210
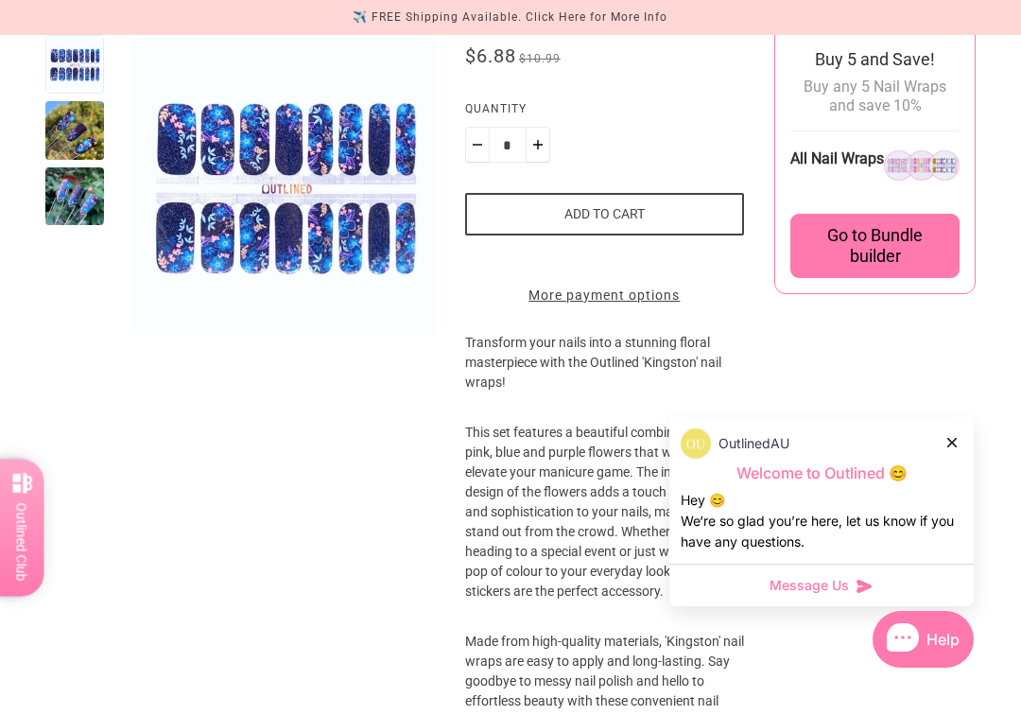
click at [70, 140] on div at bounding box center [74, 130] width 59 height 59
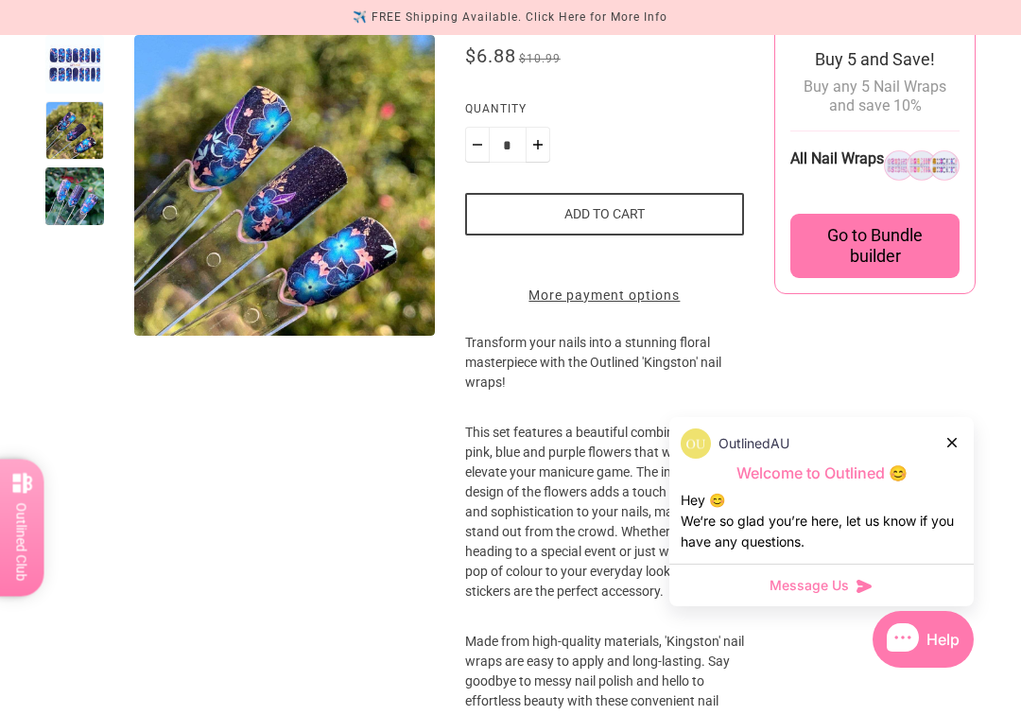
click at [63, 215] on div at bounding box center [74, 196] width 59 height 59
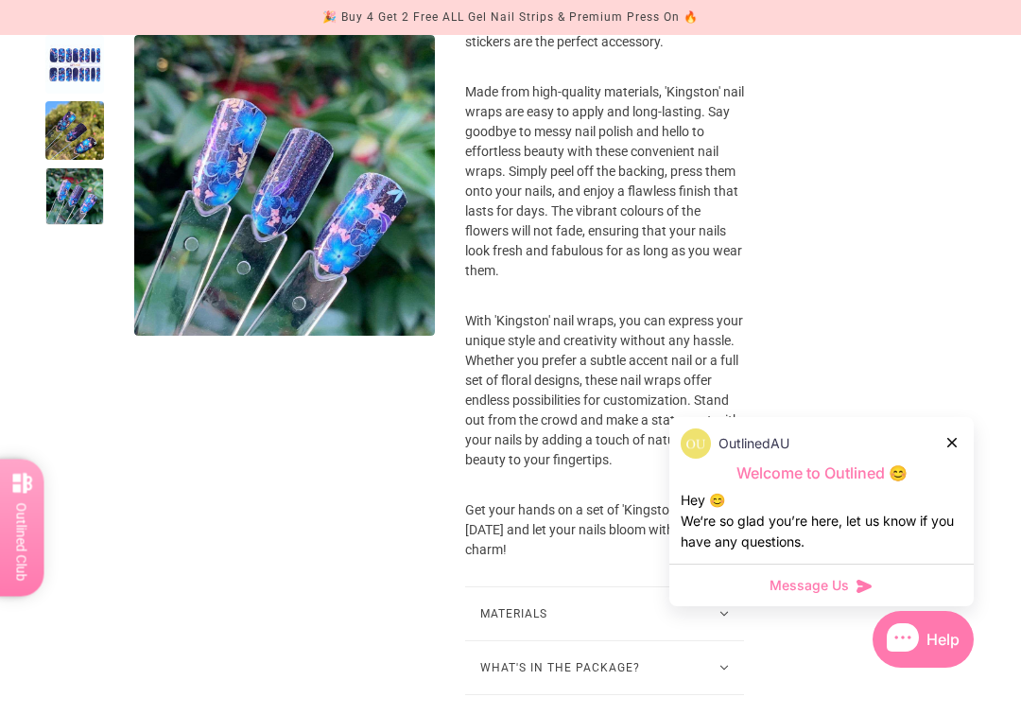
scroll to position [835, 0]
click at [69, 137] on div at bounding box center [74, 130] width 59 height 59
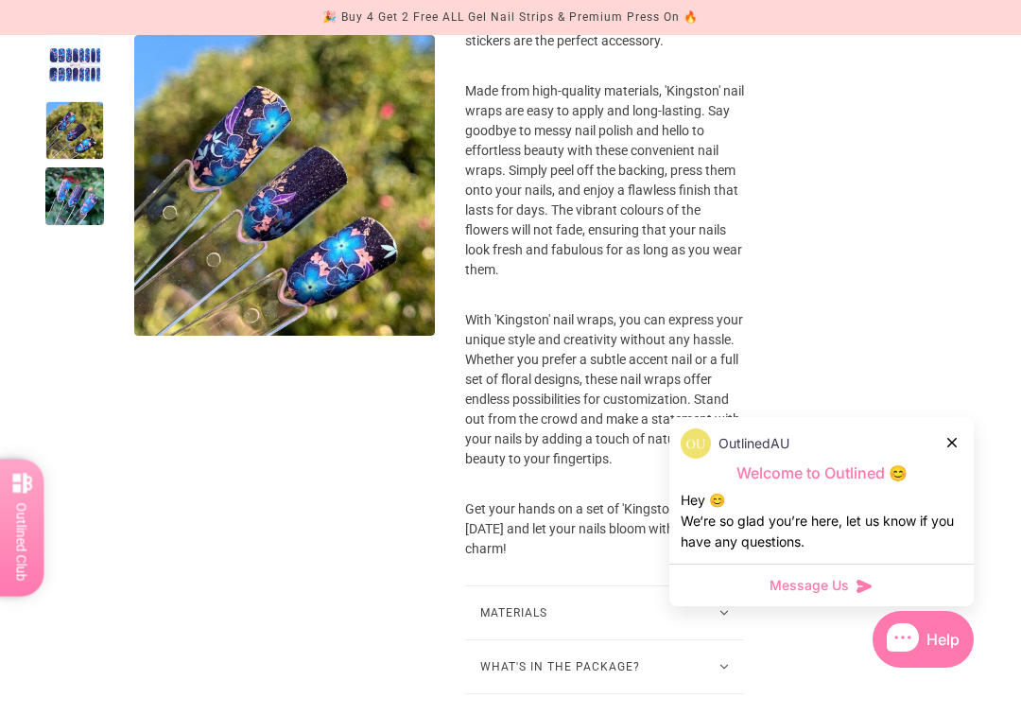
click at [62, 212] on div at bounding box center [74, 196] width 59 height 59
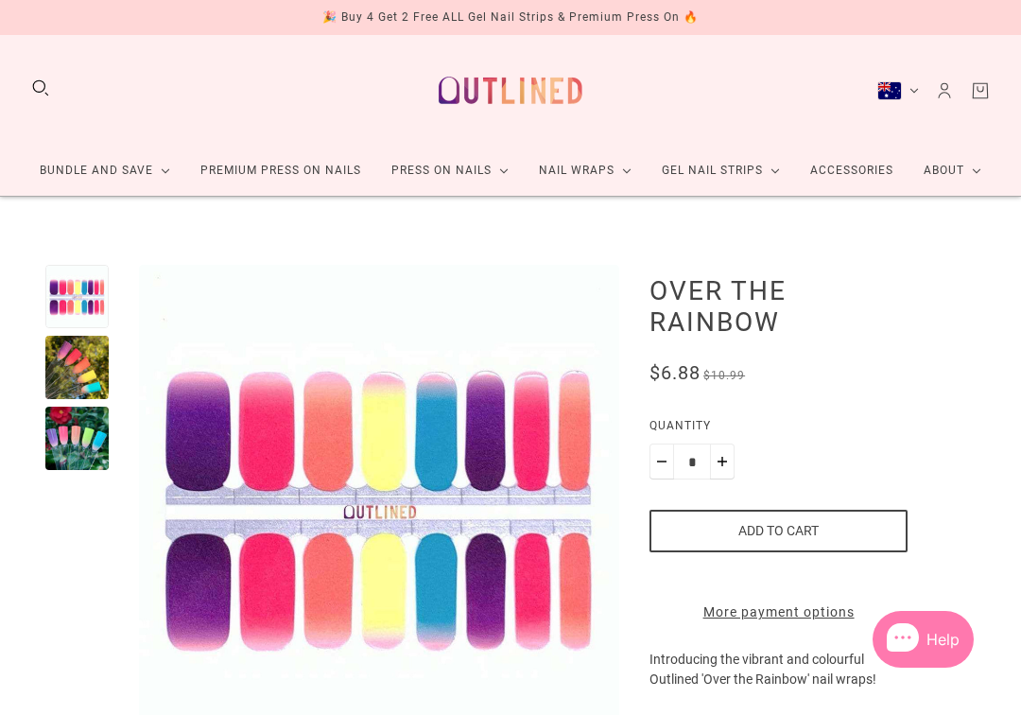
click at [58, 336] on div at bounding box center [76, 367] width 63 height 63
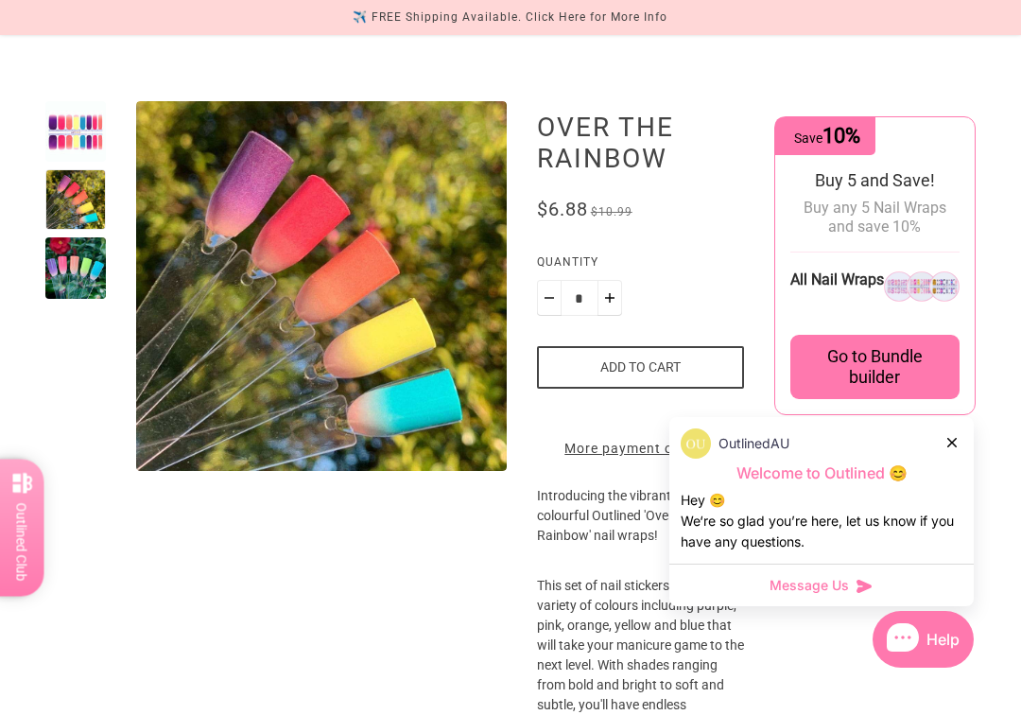
click at [72, 266] on div at bounding box center [75, 267] width 61 height 61
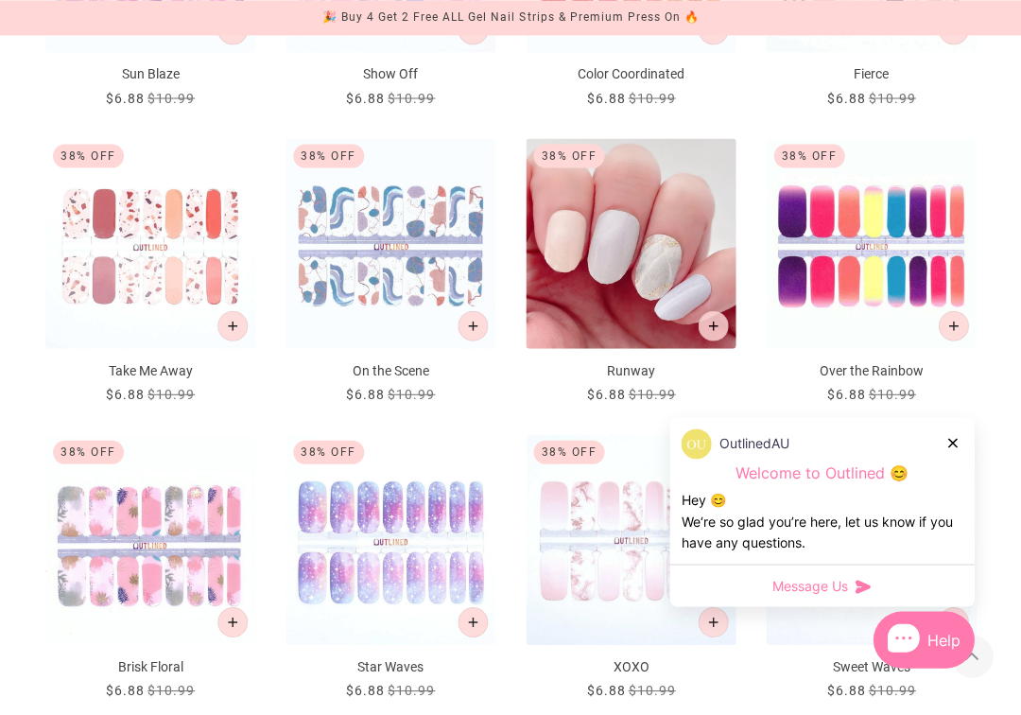
scroll to position [1434, 0]
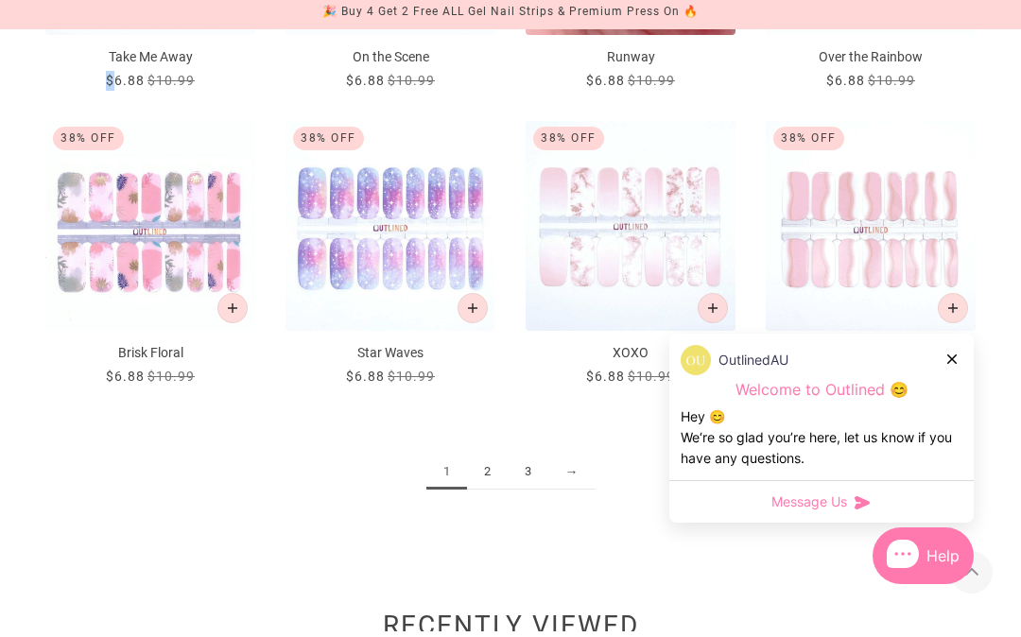
scroll to position [1745, 0]
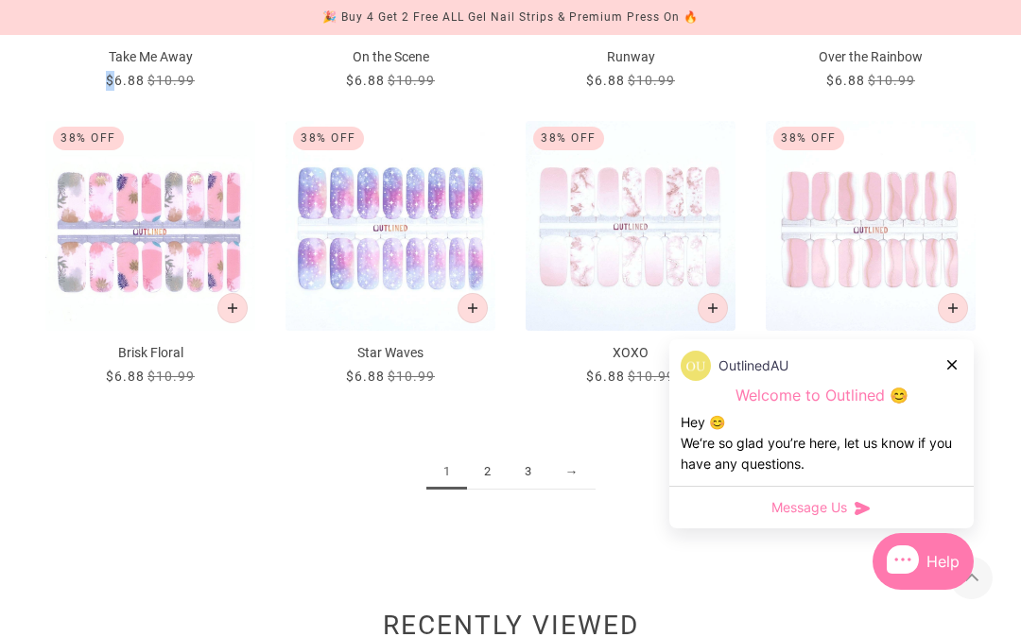
click at [481, 465] on link "2" at bounding box center [487, 472] width 41 height 35
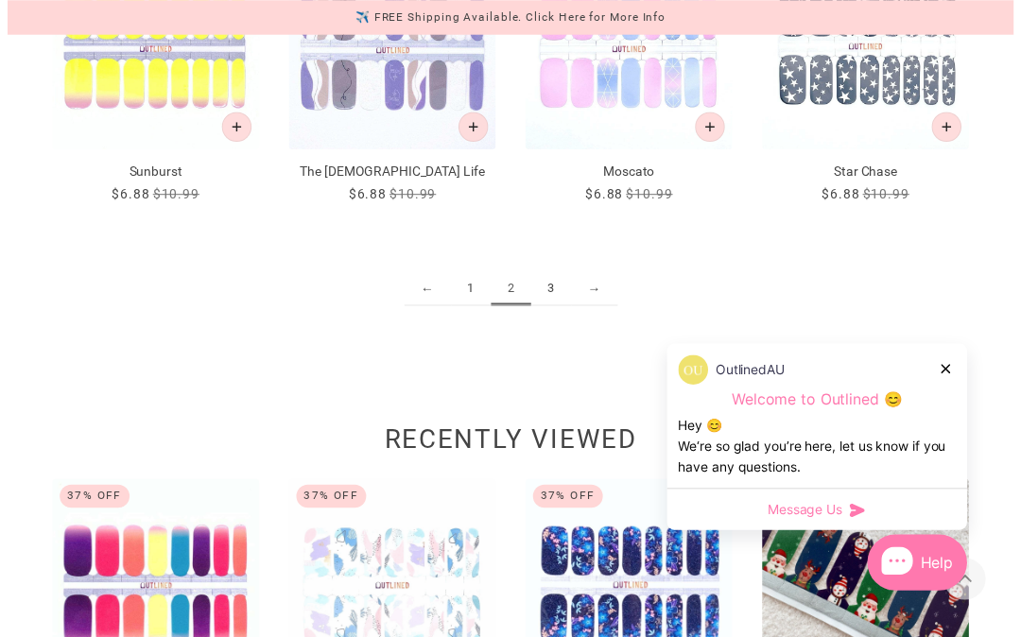
scroll to position [1933, 0]
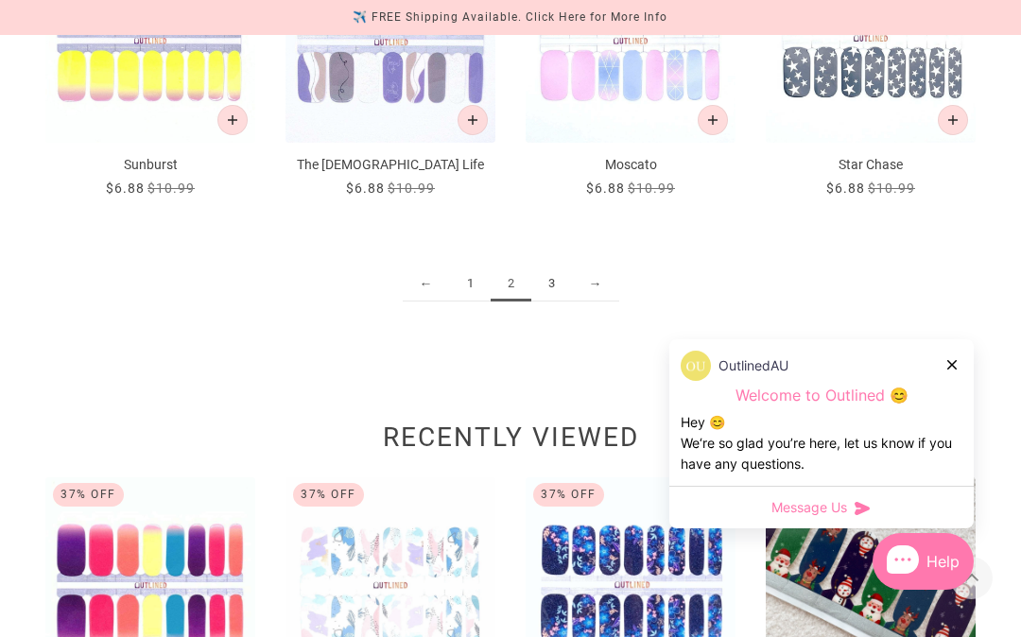
click at [547, 274] on link "3" at bounding box center [551, 284] width 41 height 35
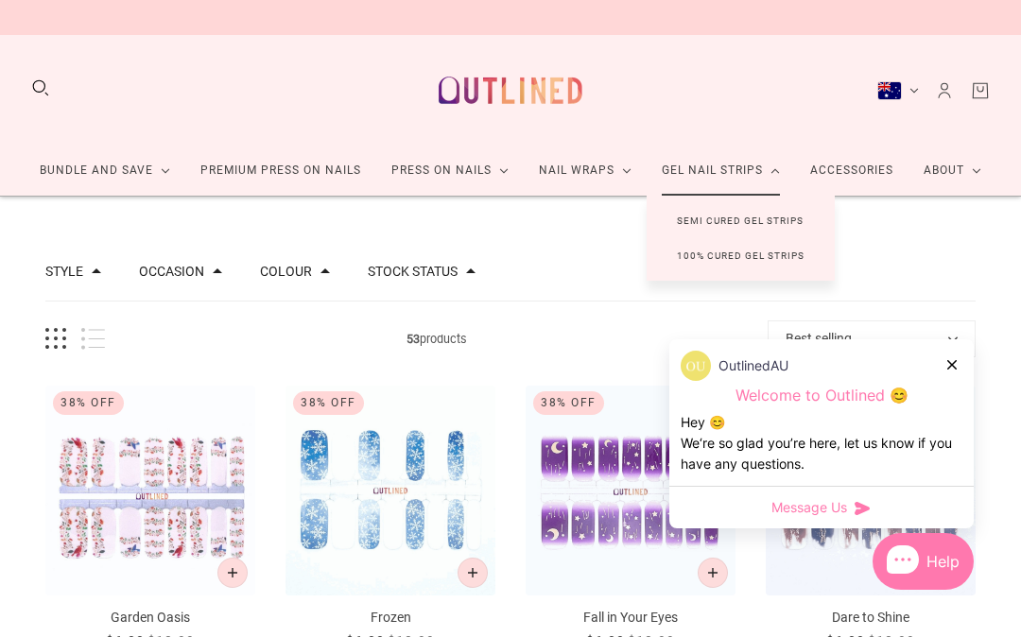
click at [689, 216] on link "Semi Cured Gel Strips" at bounding box center [740, 220] width 187 height 35
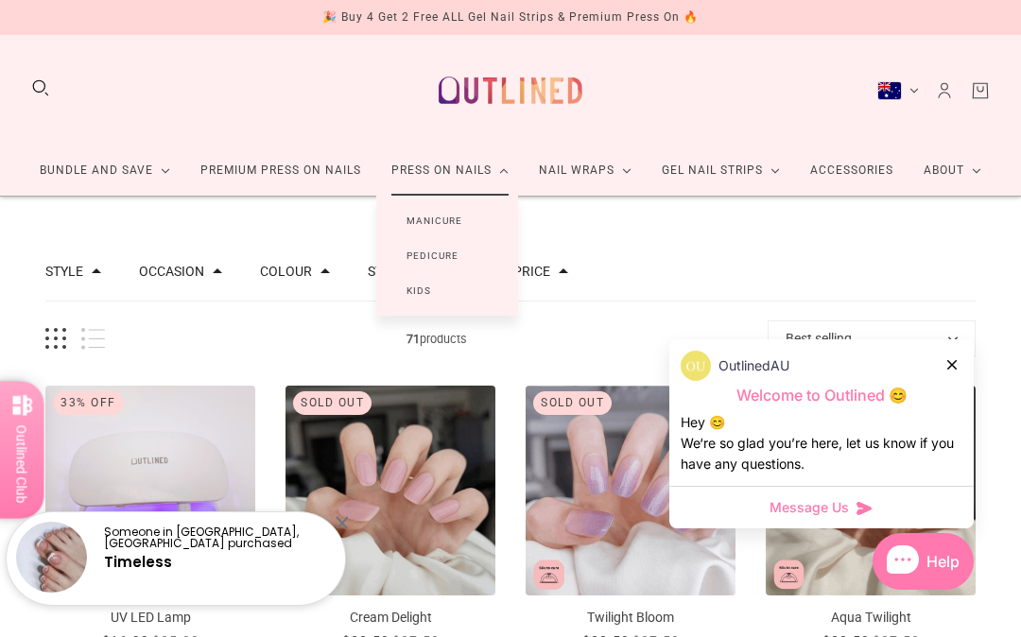
click at [408, 210] on link "Manicure" at bounding box center [434, 220] width 116 height 35
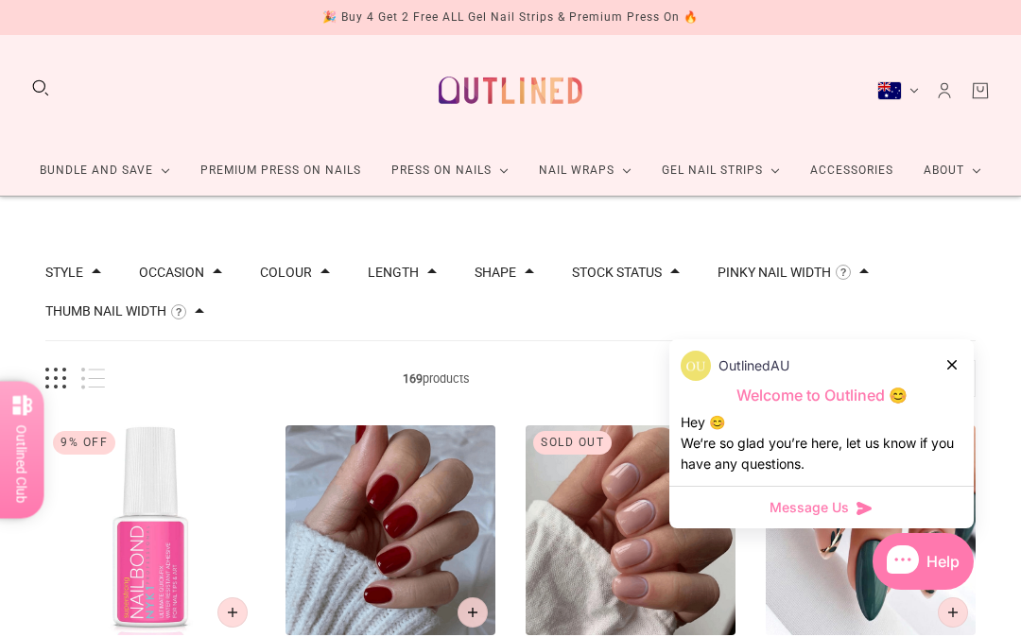
click at [758, 279] on button "Pinky Nail Width" at bounding box center [774, 272] width 113 height 13
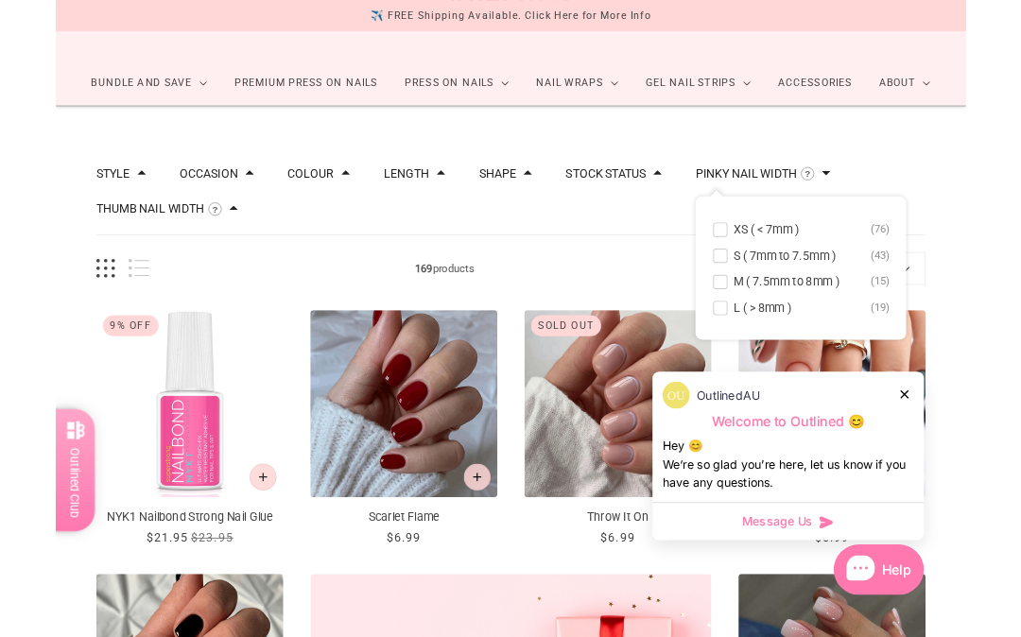
scroll to position [82, 0]
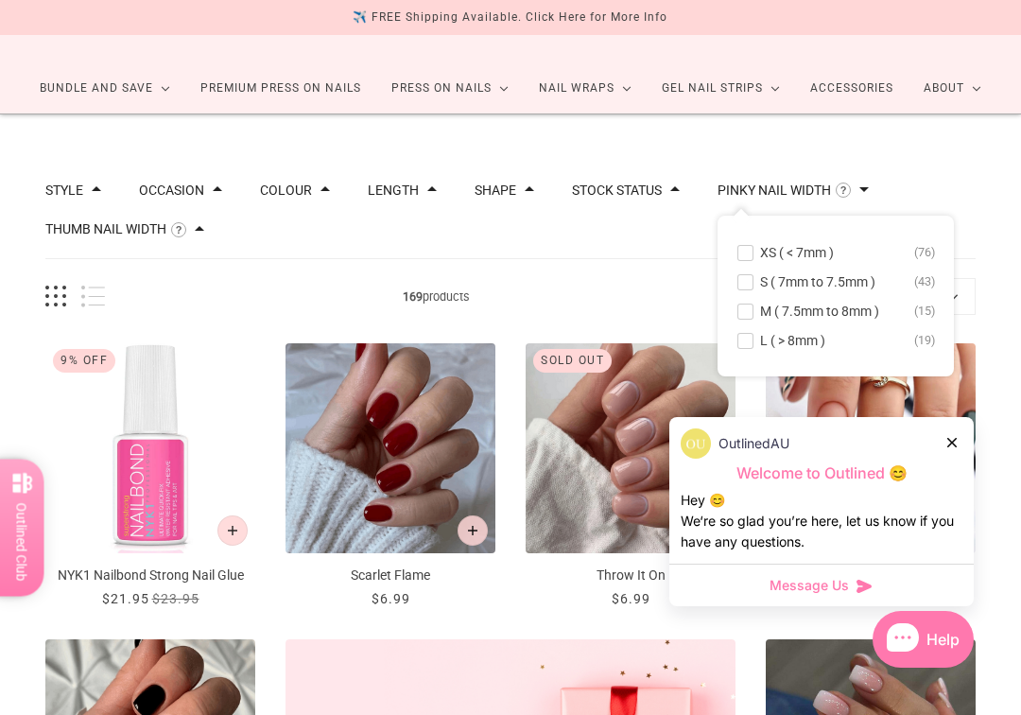
click at [753, 252] on span at bounding box center [746, 253] width 14 height 14
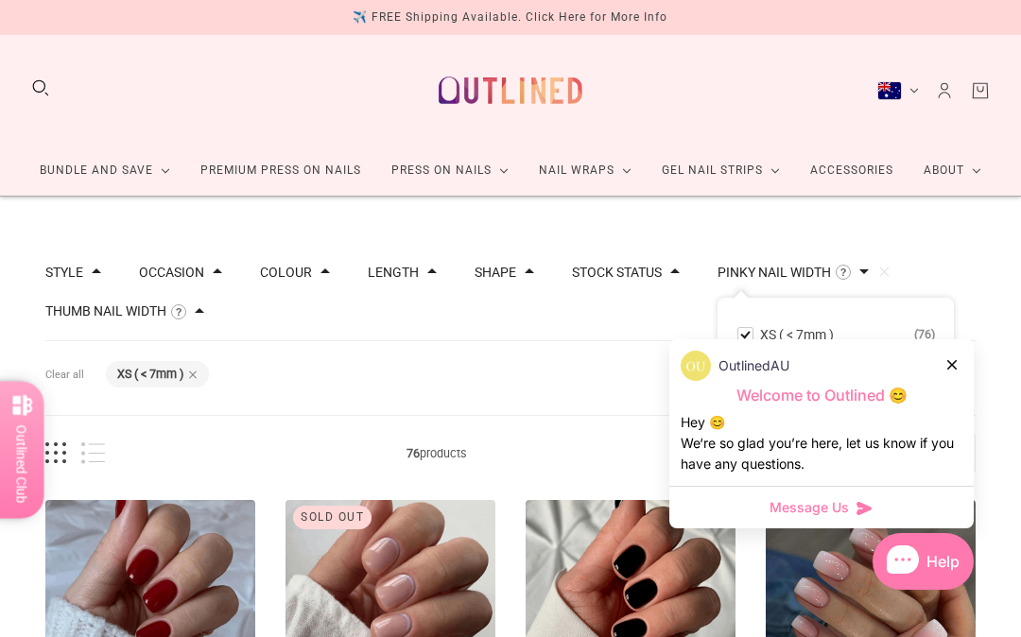
click at [175, 275] on button "Occasion" at bounding box center [171, 272] width 65 height 13
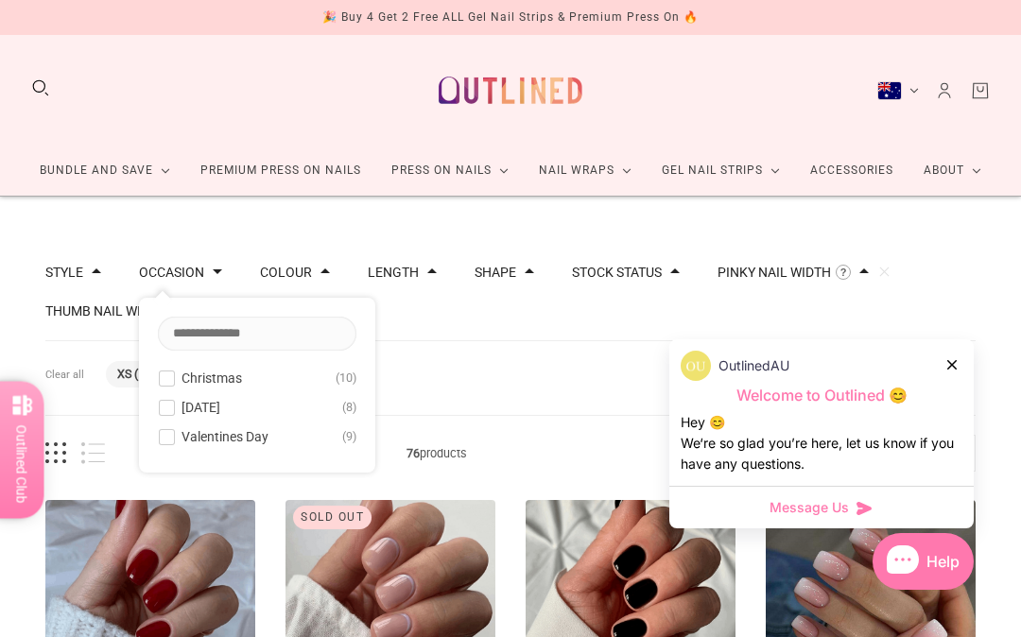
click at [165, 267] on button "Occasion" at bounding box center [171, 272] width 65 height 13
click at [69, 270] on button "Style" at bounding box center [64, 272] width 38 height 13
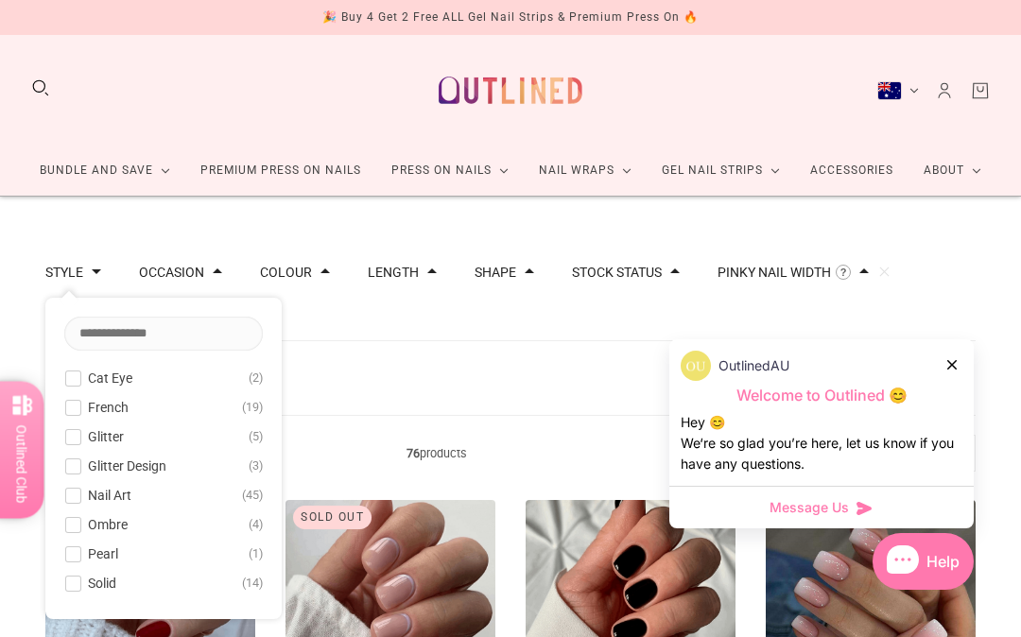
click at [62, 274] on button "Style" at bounding box center [64, 272] width 38 height 13
